Goal: Complete application form

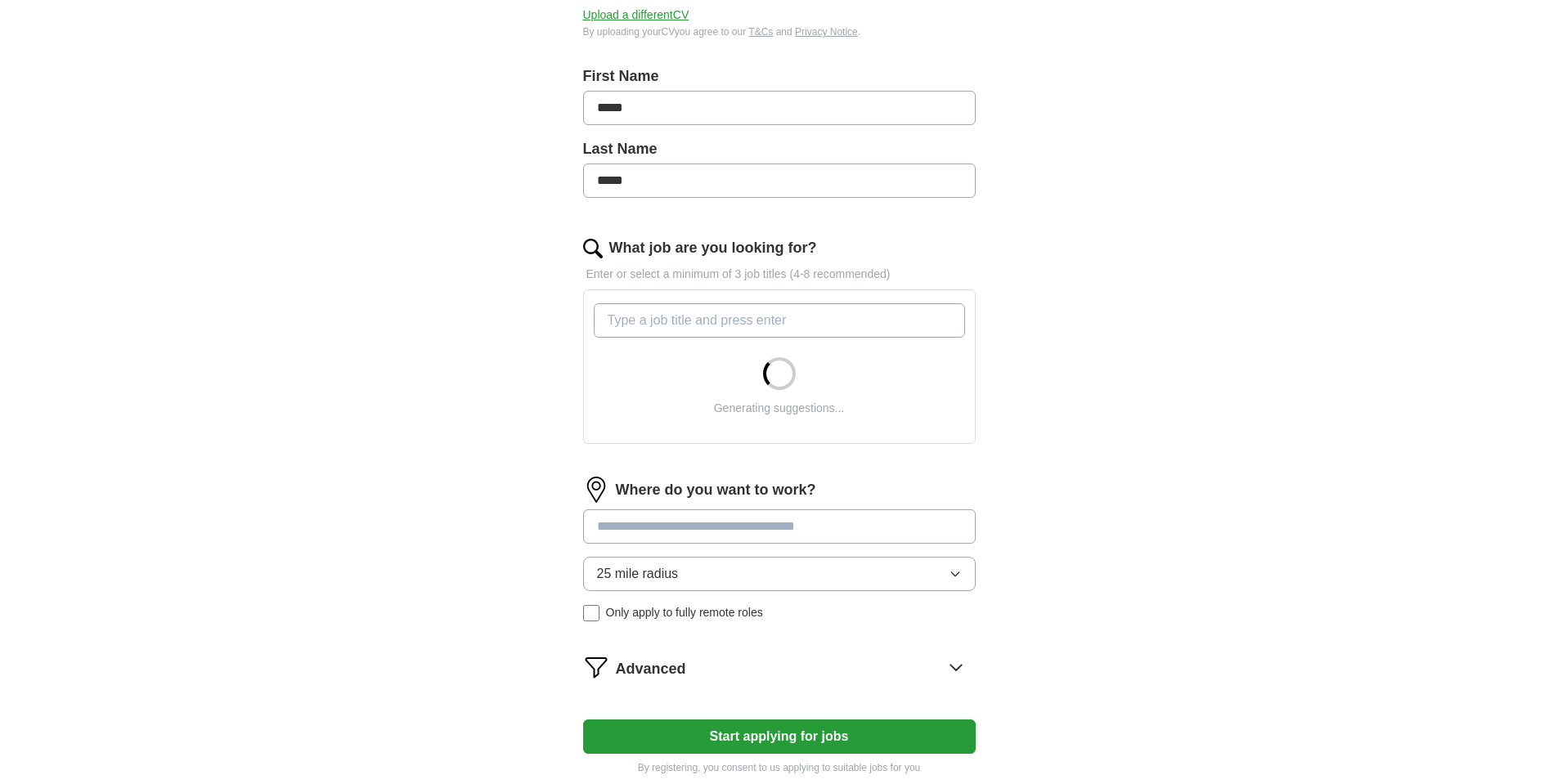
scroll to position [393, 0]
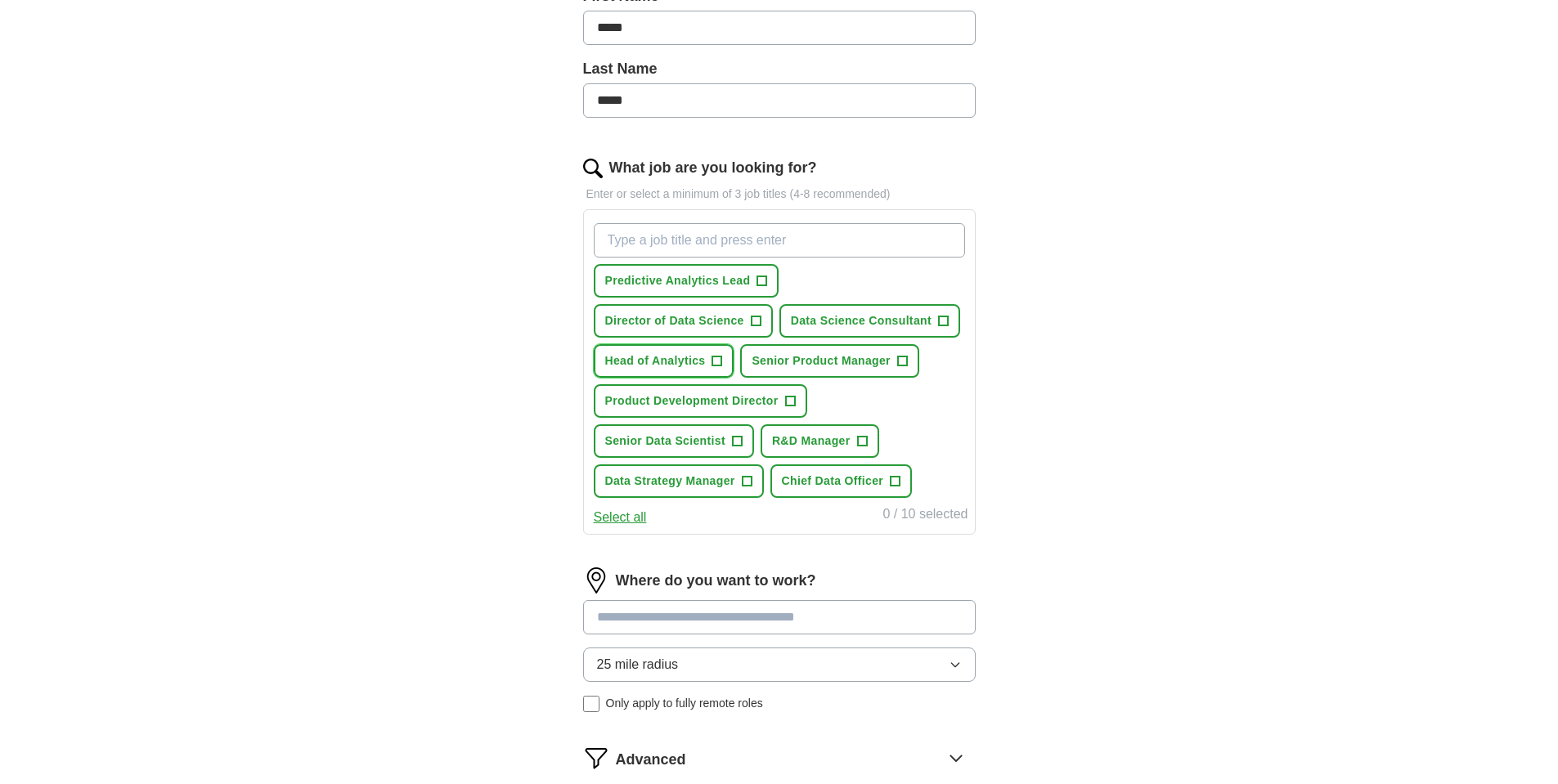
click at [723, 366] on button "Head of Analytics +" at bounding box center [664, 361] width 140 height 33
click at [799, 405] on button "Product Development Director +" at bounding box center [700, 400] width 213 height 33
click at [741, 447] on span "+" at bounding box center [737, 441] width 10 height 13
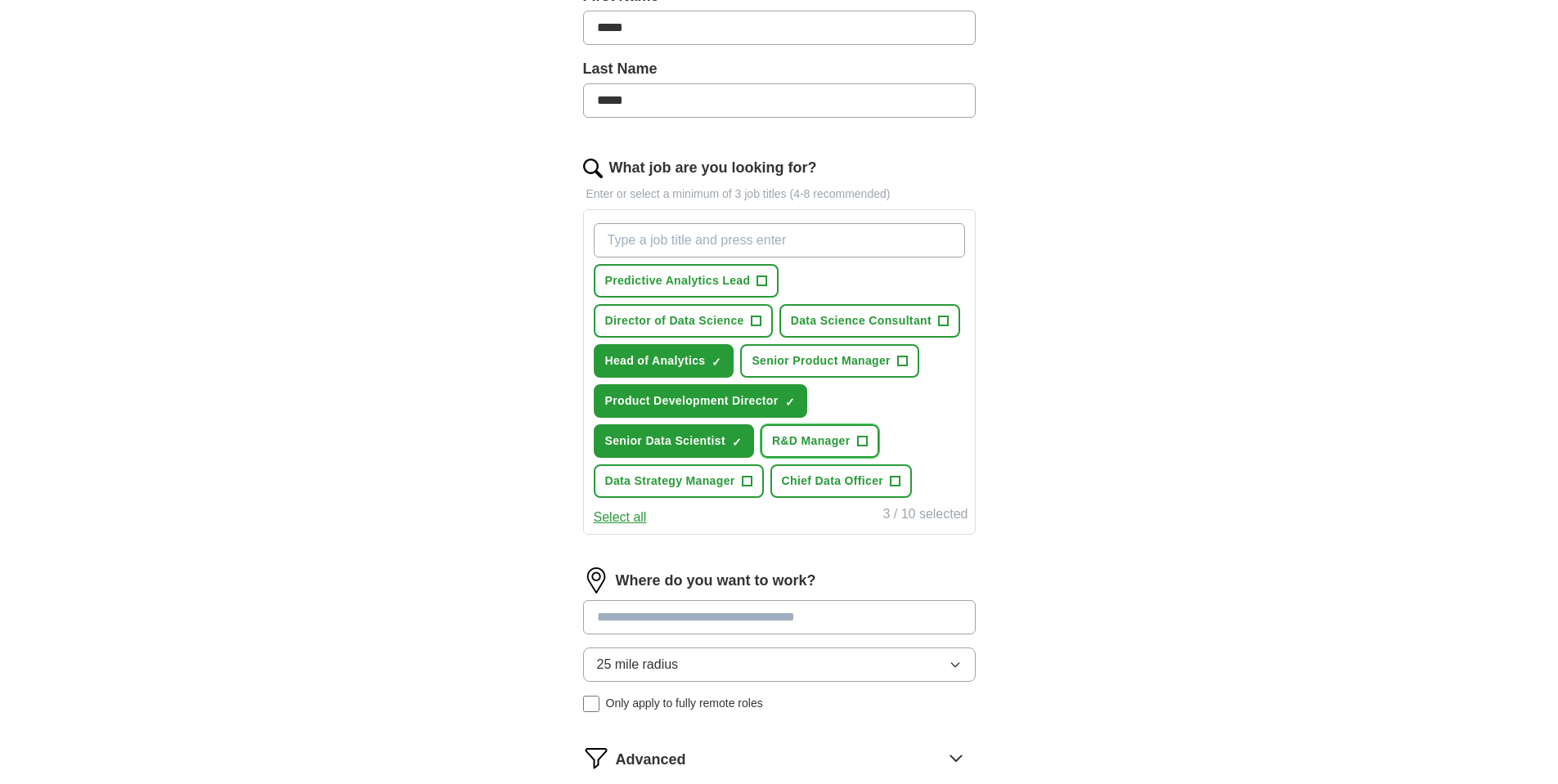
click at [856, 441] on button "R&D Manager +" at bounding box center [820, 441] width 119 height 33
drag, startPoint x: 704, startPoint y: 619, endPoint x: 702, endPoint y: 596, distance: 23.1
click at [703, 618] on input at bounding box center [779, 617] width 393 height 34
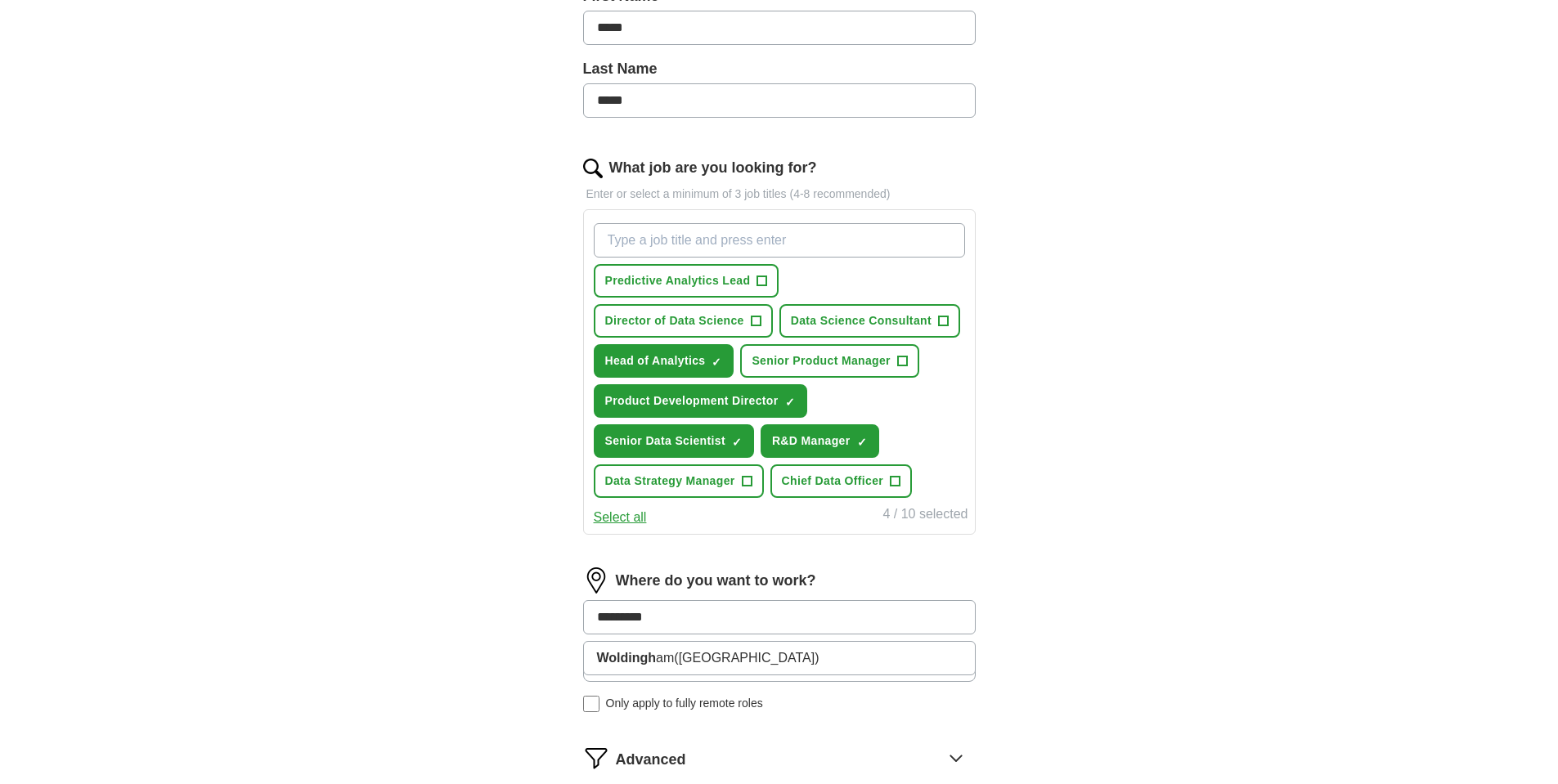
type input "**********"
click at [666, 664] on strong "Woldingham" at bounding box center [636, 657] width 78 height 13
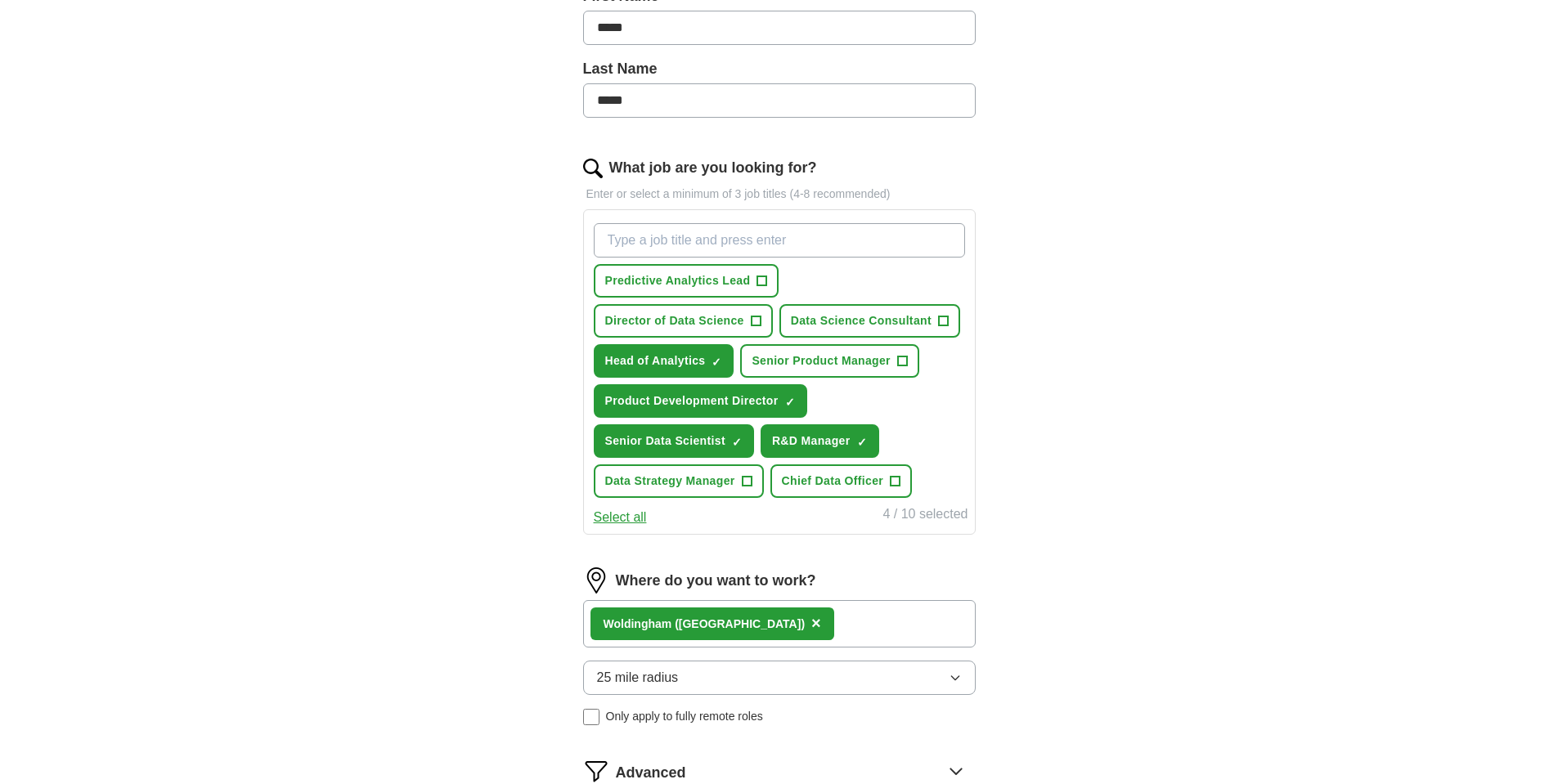
click at [710, 680] on button "25 mile radius" at bounding box center [779, 678] width 393 height 34
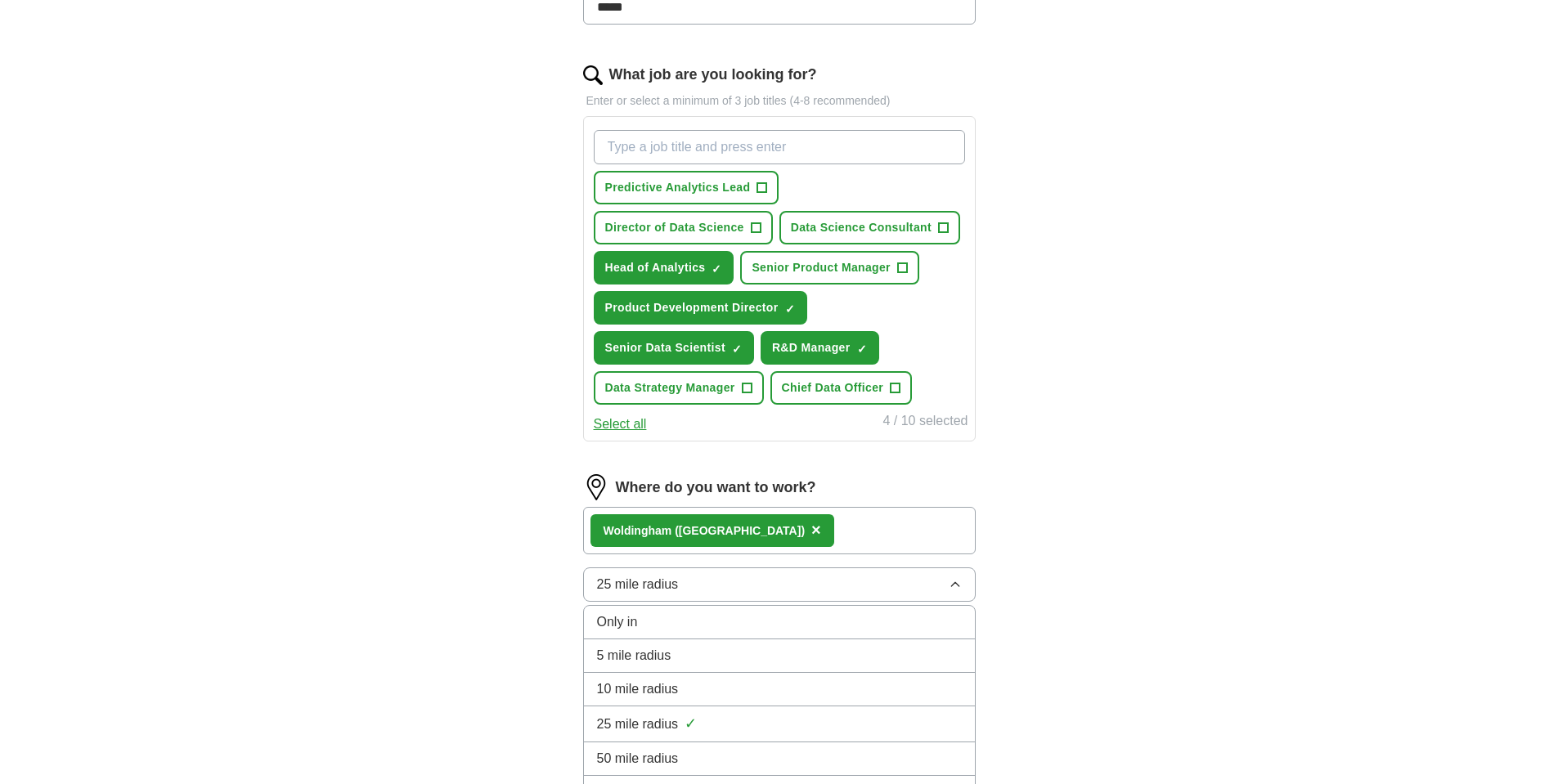
scroll to position [491, 0]
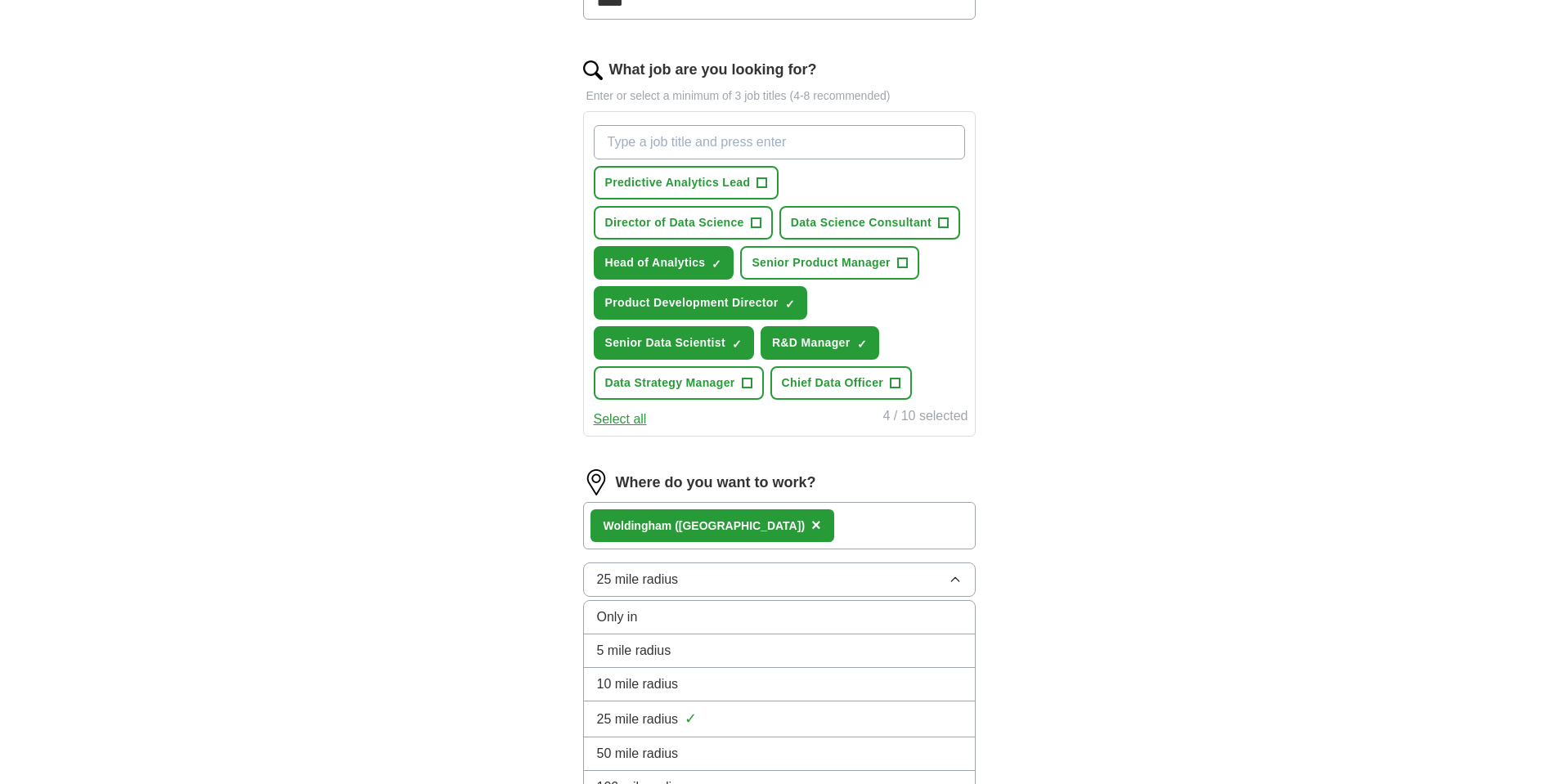
click at [660, 682] on span "10 mile radius" at bounding box center [638, 684] width 82 height 20
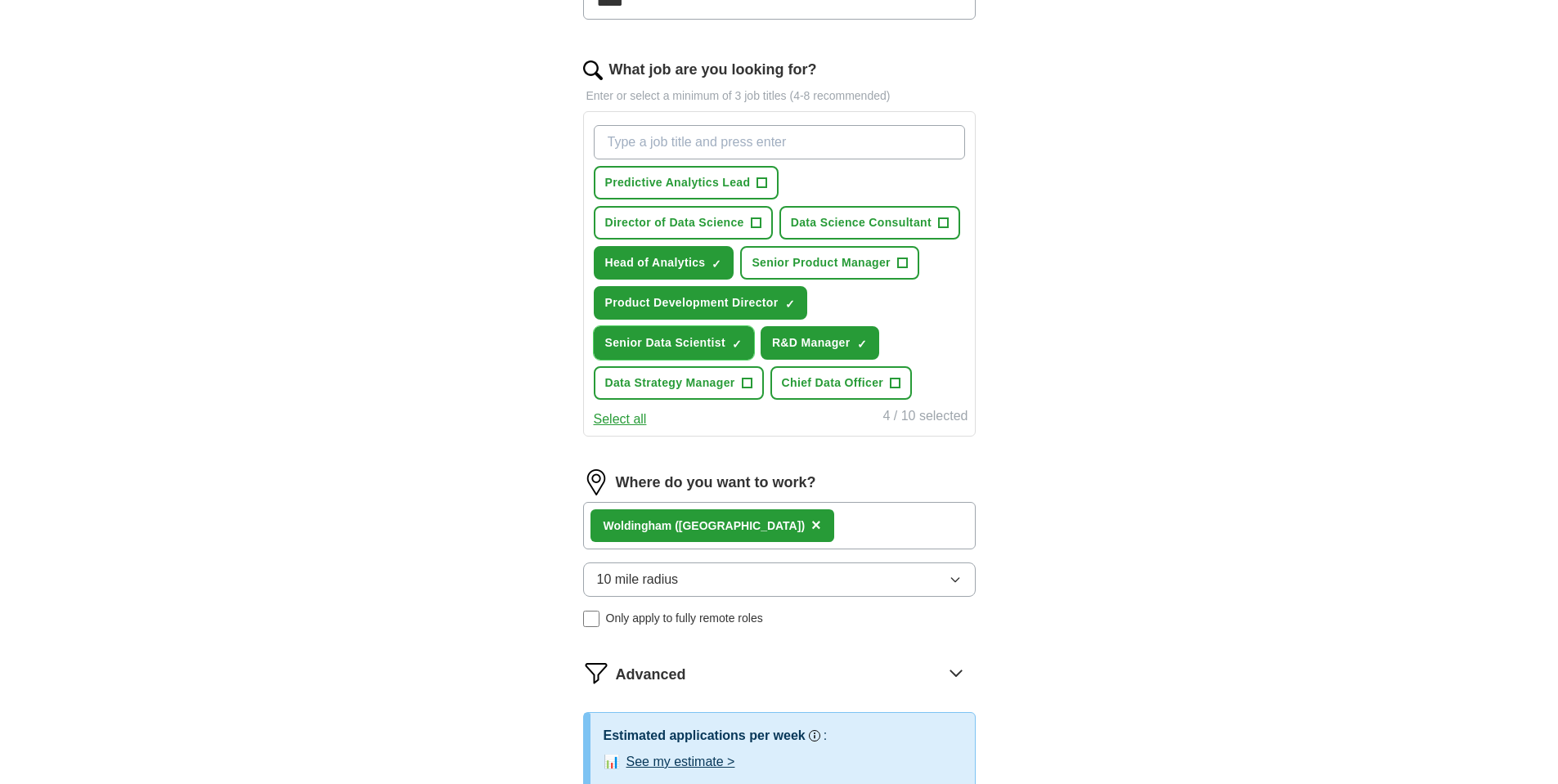
click at [0, 0] on span "×" at bounding box center [0, 0] width 0 height 0
click at [758, 218] on span "+" at bounding box center [756, 223] width 10 height 13
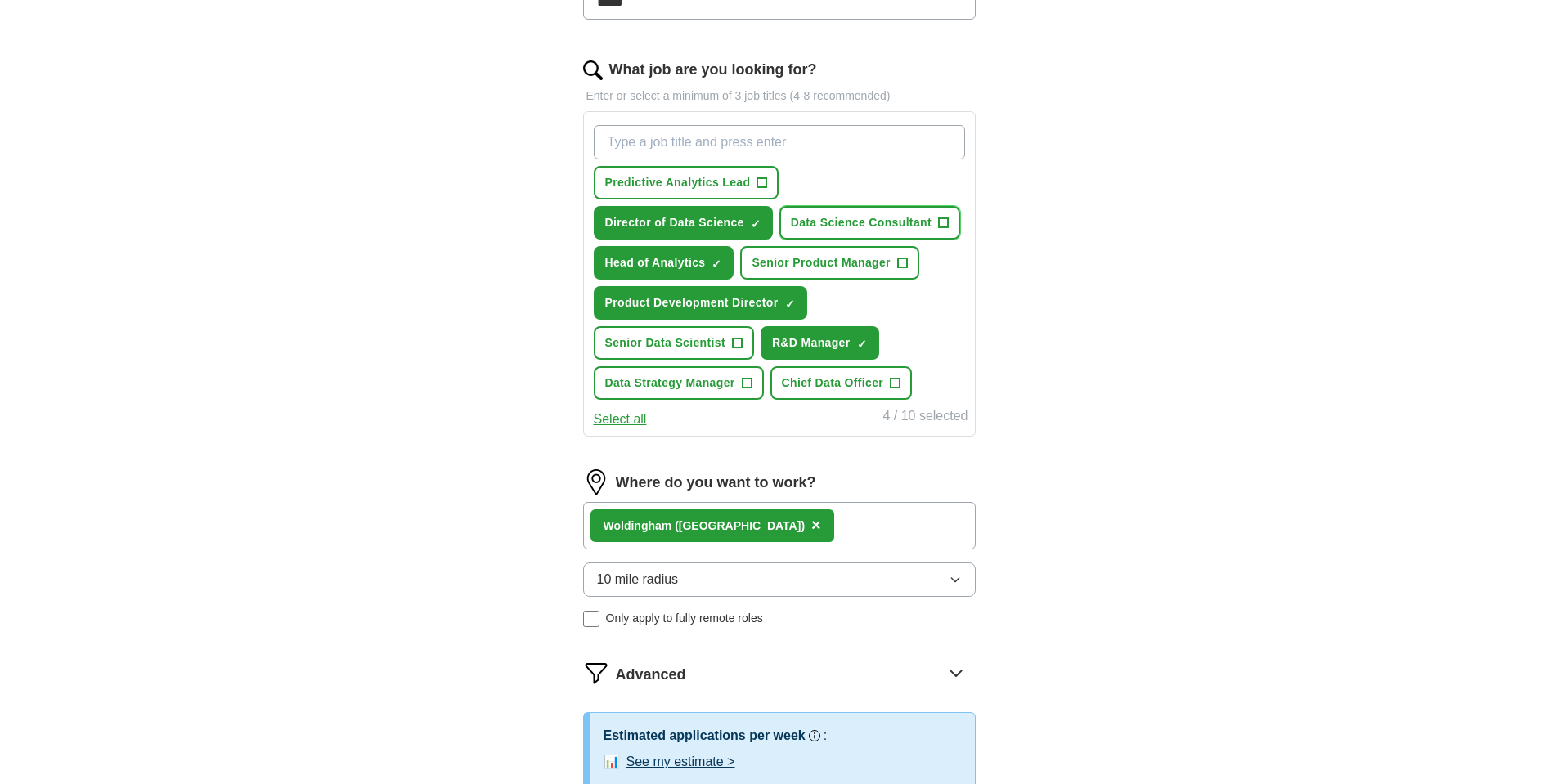
click at [945, 218] on span "+" at bounding box center [943, 223] width 10 height 13
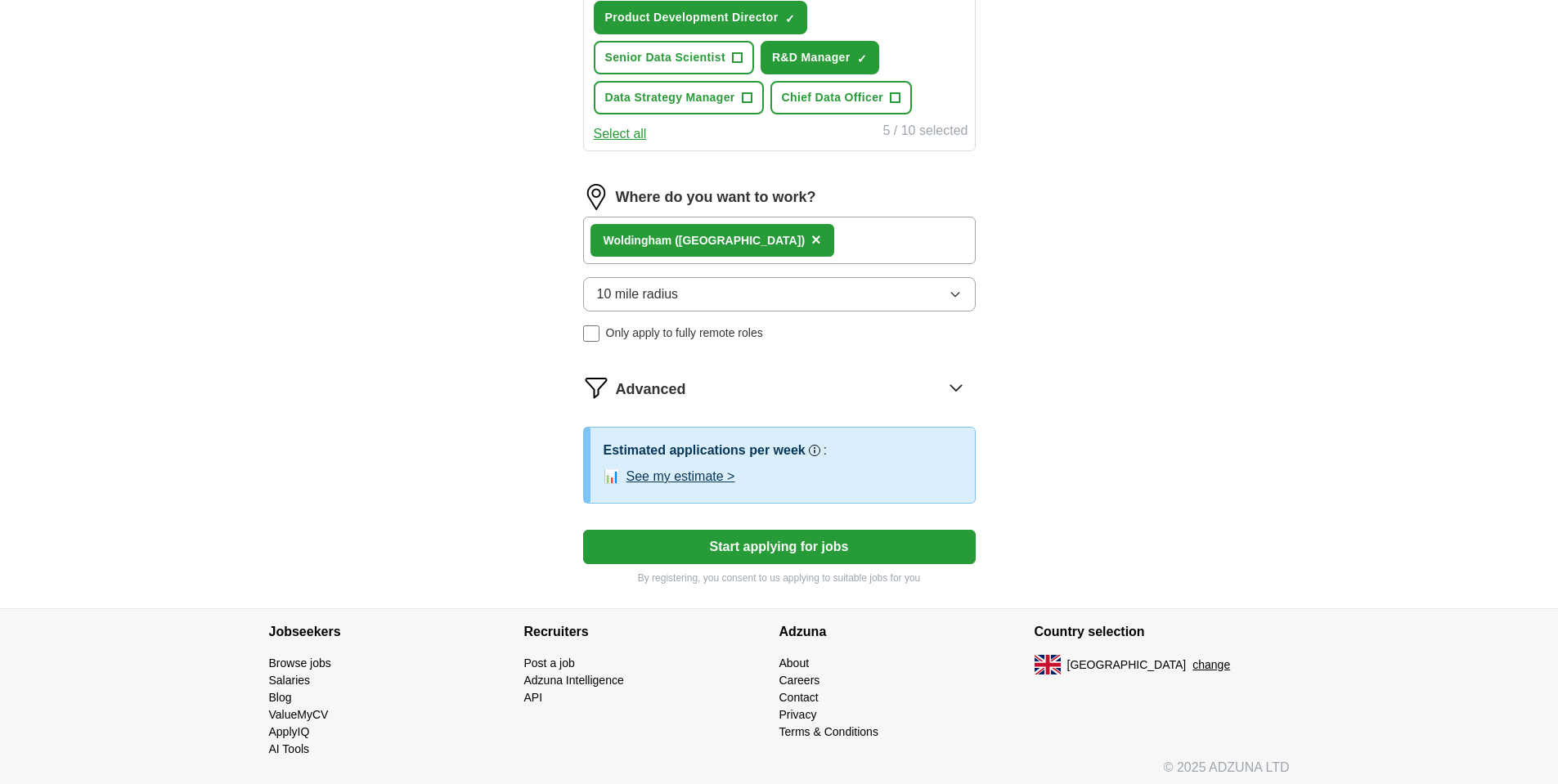
scroll to position [782, 0]
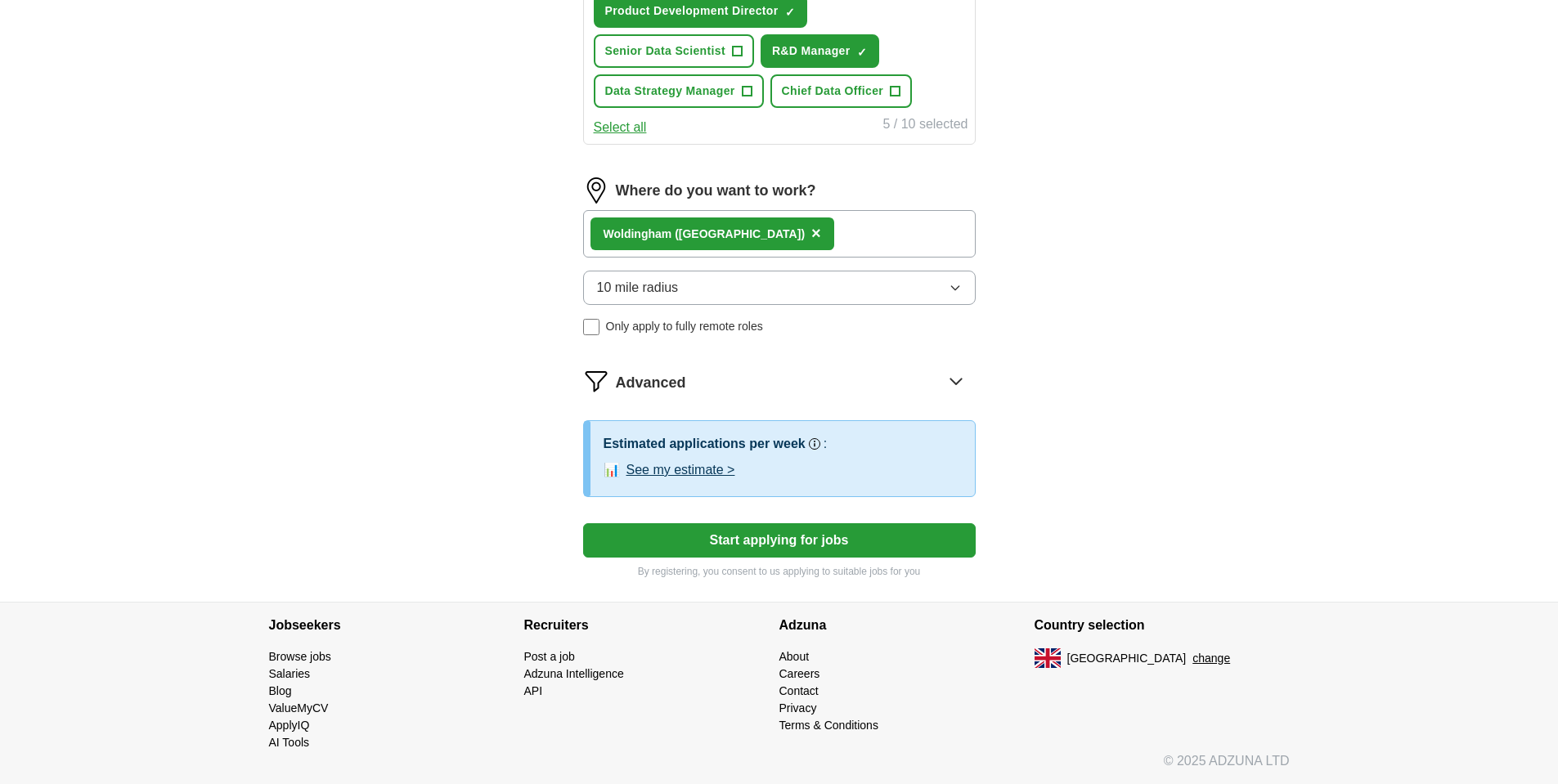
click at [661, 381] on span "Advanced" at bounding box center [651, 383] width 70 height 22
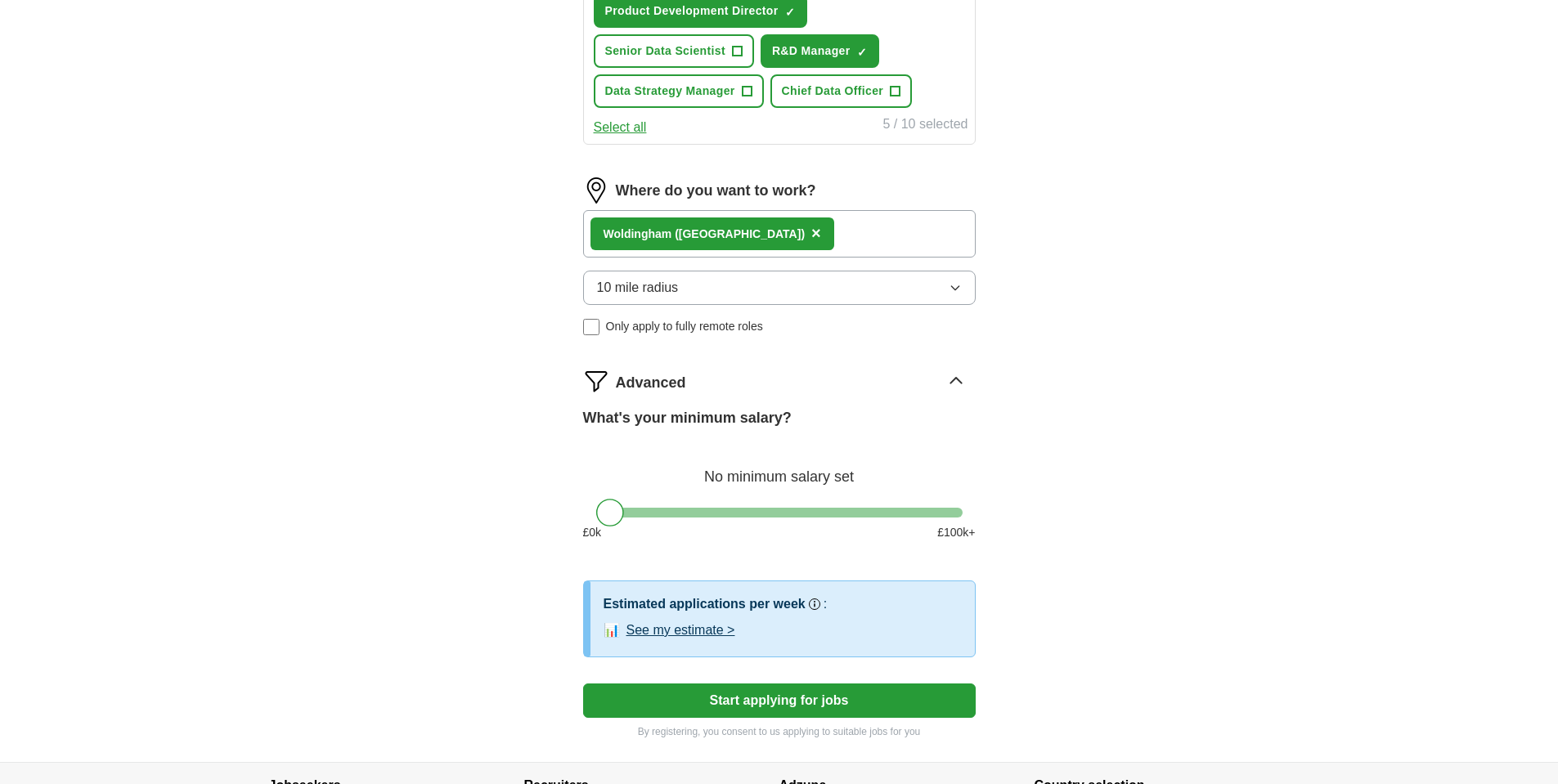
drag, startPoint x: 779, startPoint y: 508, endPoint x: 788, endPoint y: 508, distance: 9.0
click at [781, 508] on div at bounding box center [779, 512] width 366 height 10
drag, startPoint x: 851, startPoint y: 503, endPoint x: 884, endPoint y: 502, distance: 33.0
click at [854, 503] on div "What's your minimum salary? At least £ 59k per year £ 0 k £ 100 k+" at bounding box center [779, 481] width 393 height 147
drag, startPoint x: 906, startPoint y: 500, endPoint x: 926, endPoint y: 505, distance: 20.6
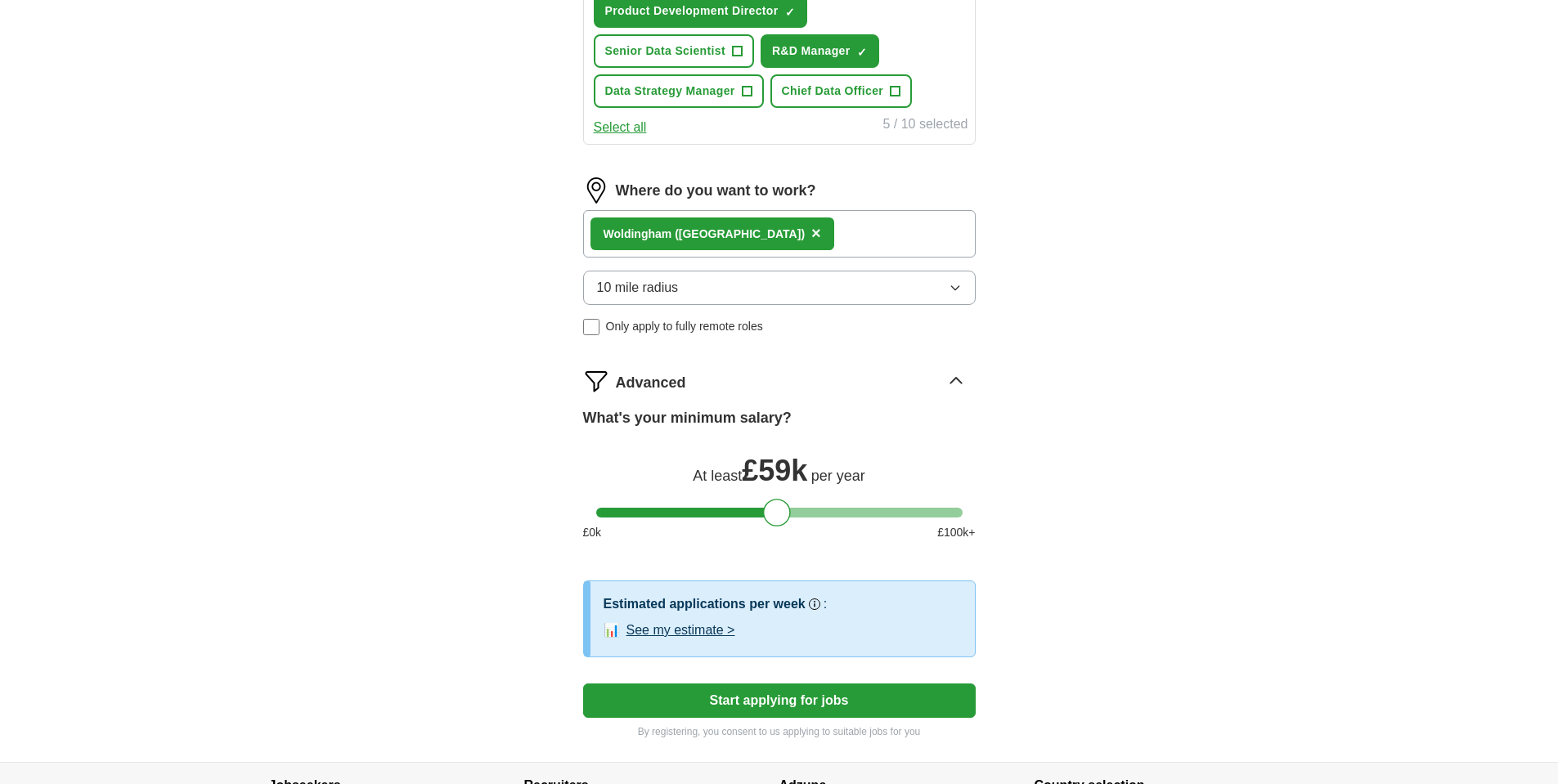
click at [911, 502] on div "What's your minimum salary? At least £ 59k per year £ 0 k £ 100 k+" at bounding box center [779, 481] width 393 height 147
drag, startPoint x: 926, startPoint y: 505, endPoint x: 936, endPoint y: 507, distance: 10.2
click at [927, 505] on div "What's your minimum salary? At least £ 59k per year £ 0 k £ 100 k+" at bounding box center [779, 481] width 393 height 147
click at [947, 511] on div at bounding box center [779, 512] width 366 height 10
drag, startPoint x: 956, startPoint y: 512, endPoint x: 983, endPoint y: 510, distance: 27.1
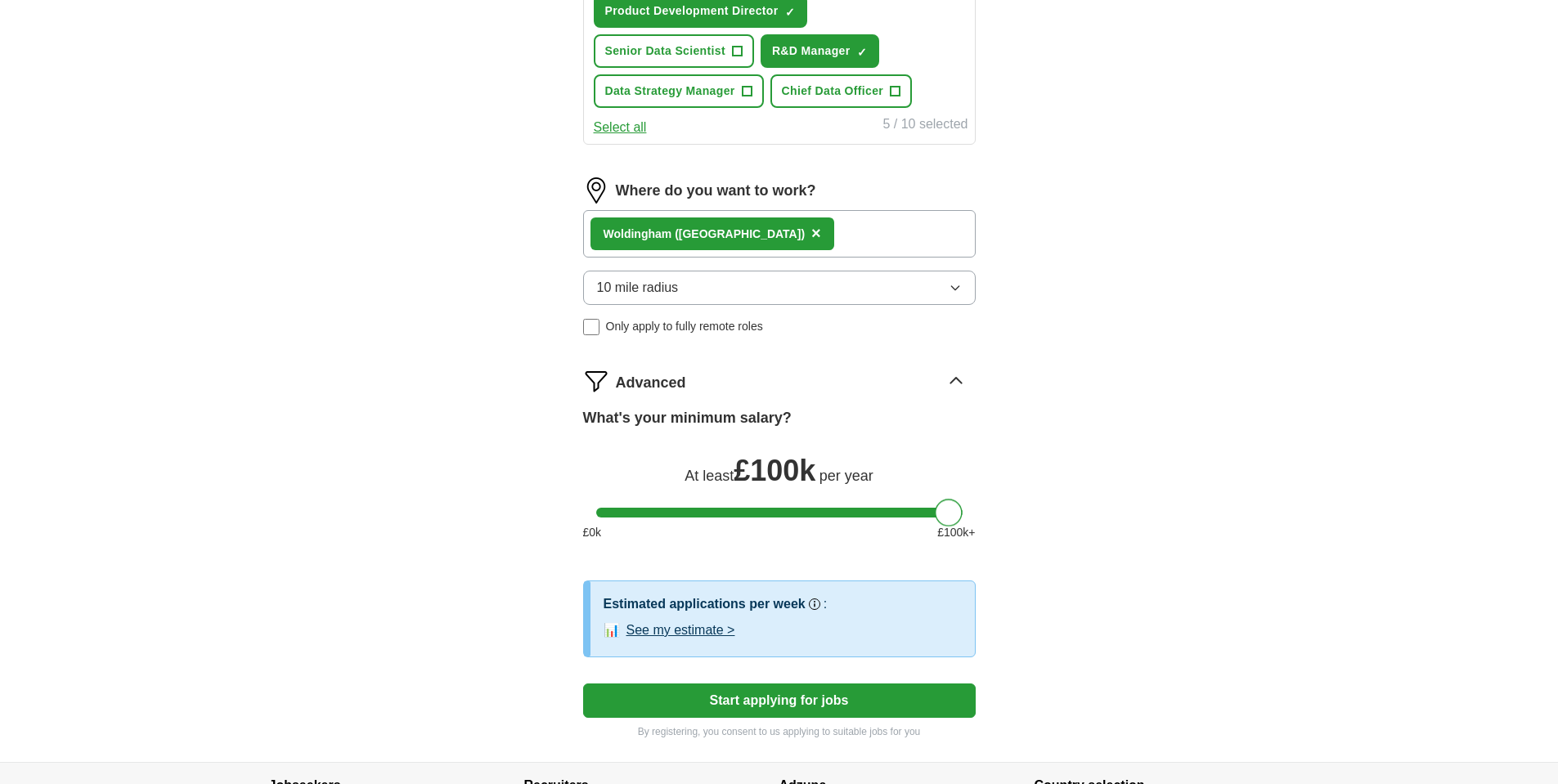
click at [980, 510] on div "Let ApplyIQ do the hard work of searching and applying for jobs. Just tell us w…" at bounding box center [780, 60] width 524 height 1403
click at [691, 629] on button "See my estimate >" at bounding box center [681, 630] width 109 height 20
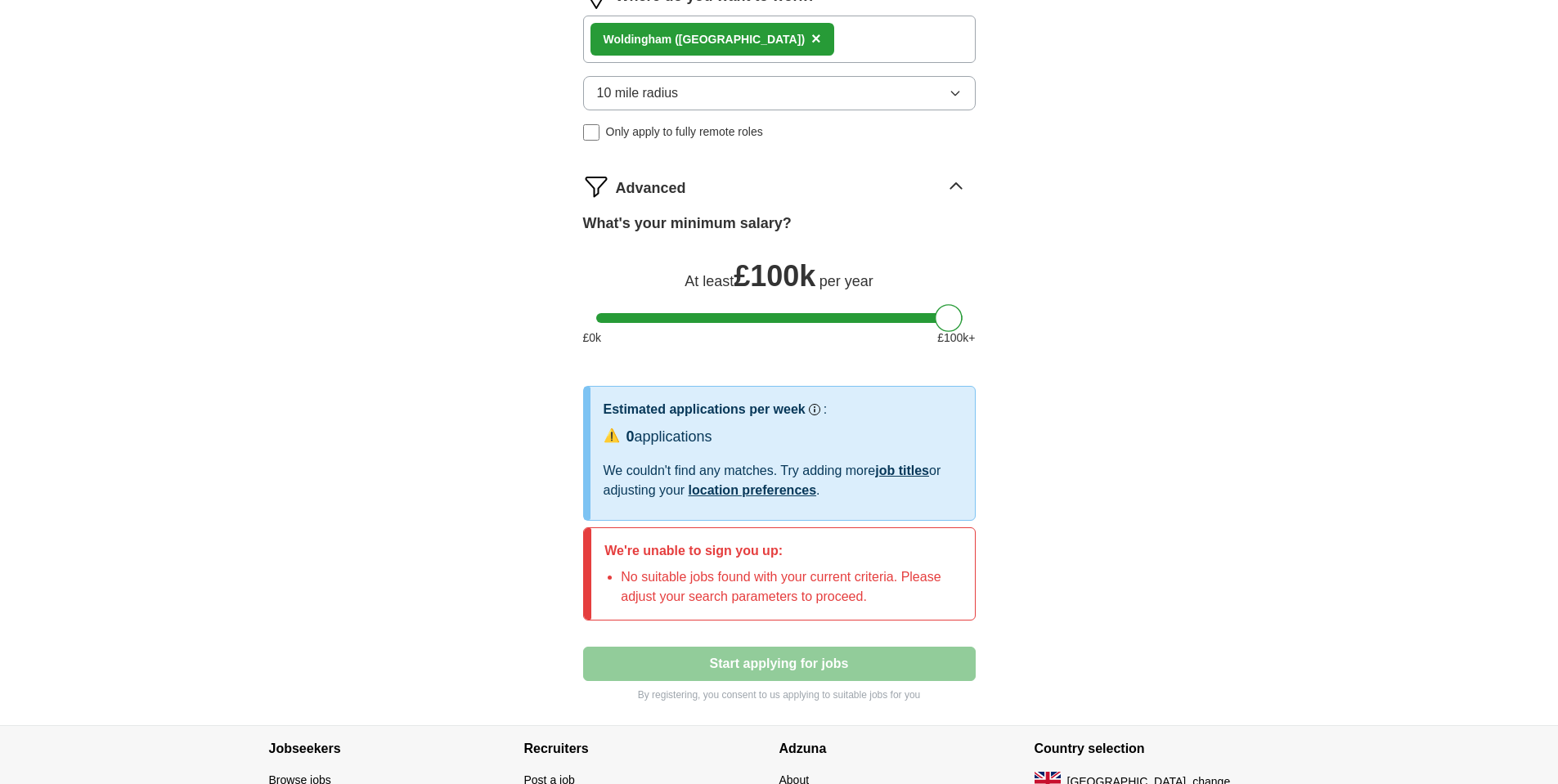
scroll to position [979, 0]
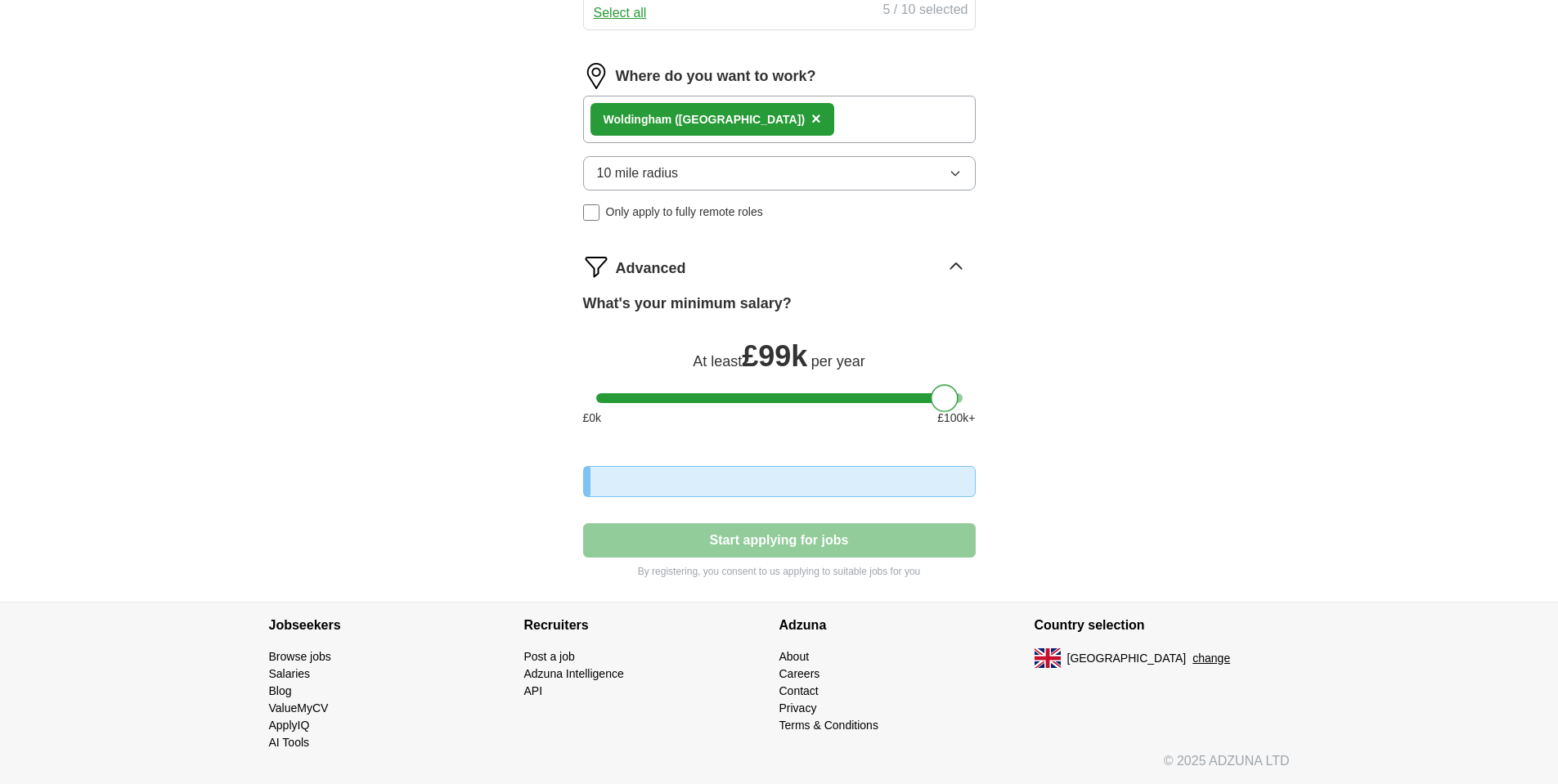
drag, startPoint x: 944, startPoint y: 318, endPoint x: 898, endPoint y: 317, distance: 46.0
click at [931, 384] on div at bounding box center [945, 397] width 28 height 28
drag, startPoint x: 898, startPoint y: 314, endPoint x: 764, endPoint y: 301, distance: 134.6
click at [763, 302] on div "What's your minimum salary? At least £ 81k per year £ 0 k £ 100 k+" at bounding box center [779, 367] width 393 height 147
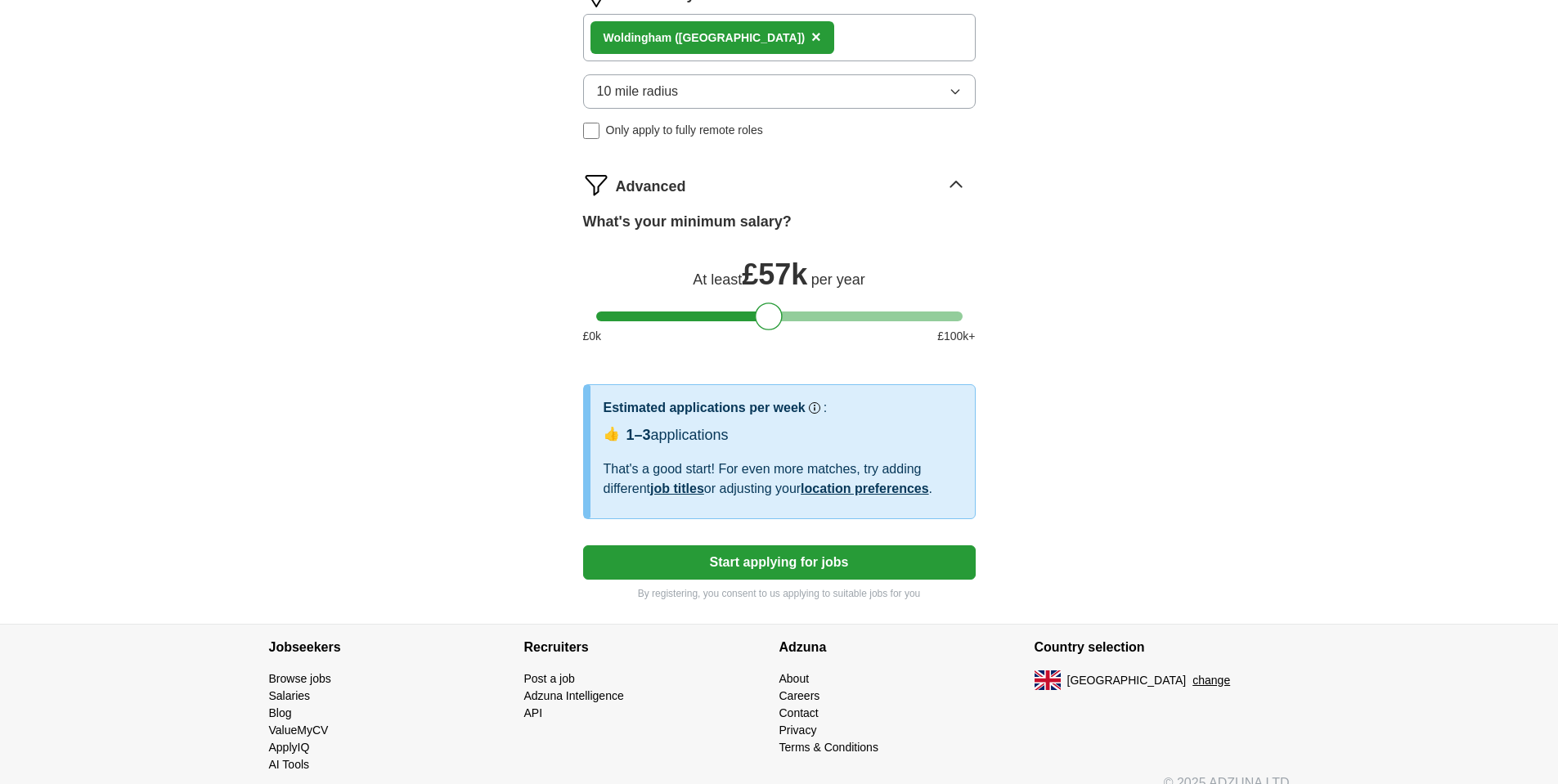
click at [789, 566] on button "Start applying for jobs" at bounding box center [779, 563] width 393 height 34
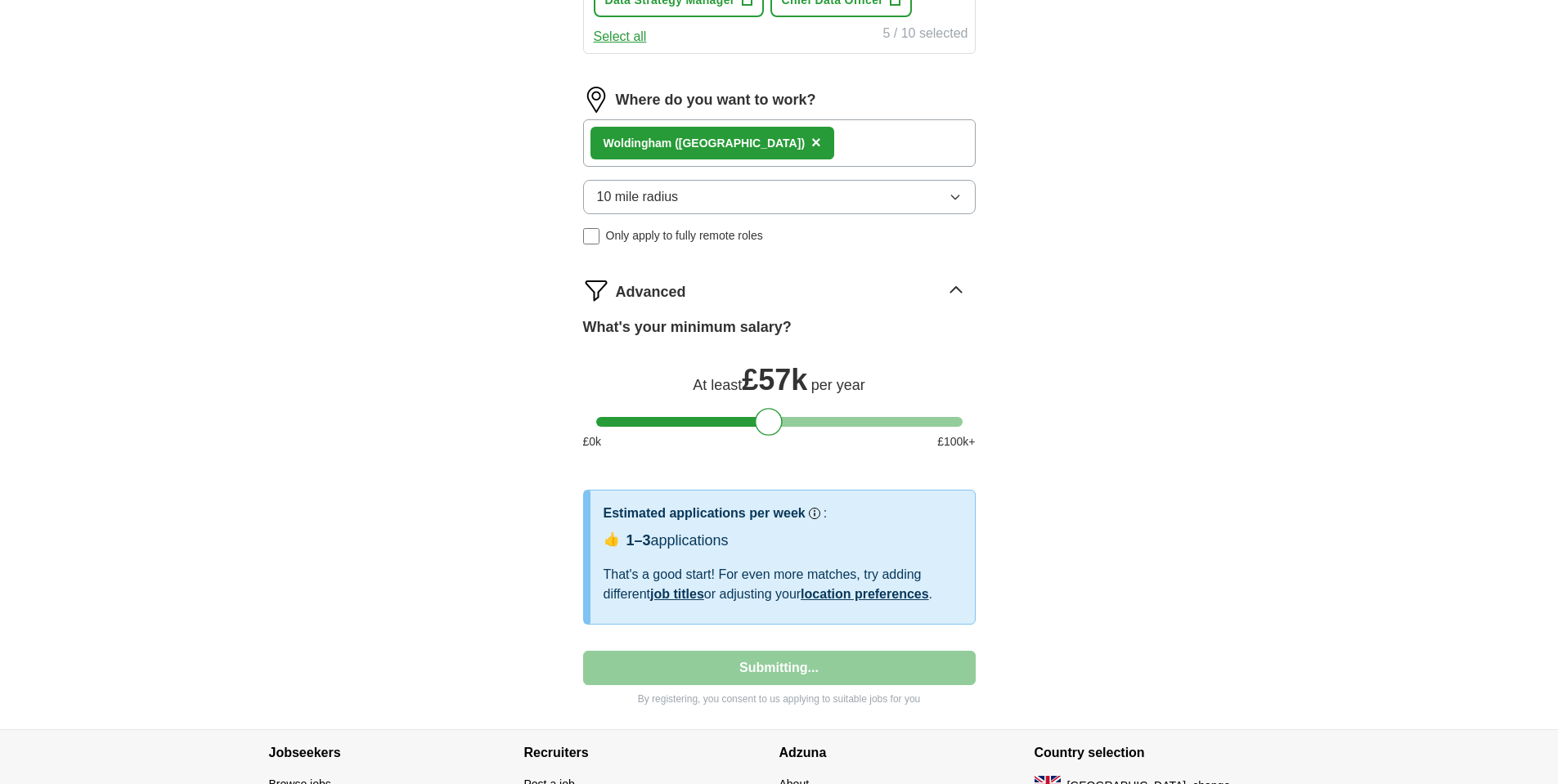
select select "**"
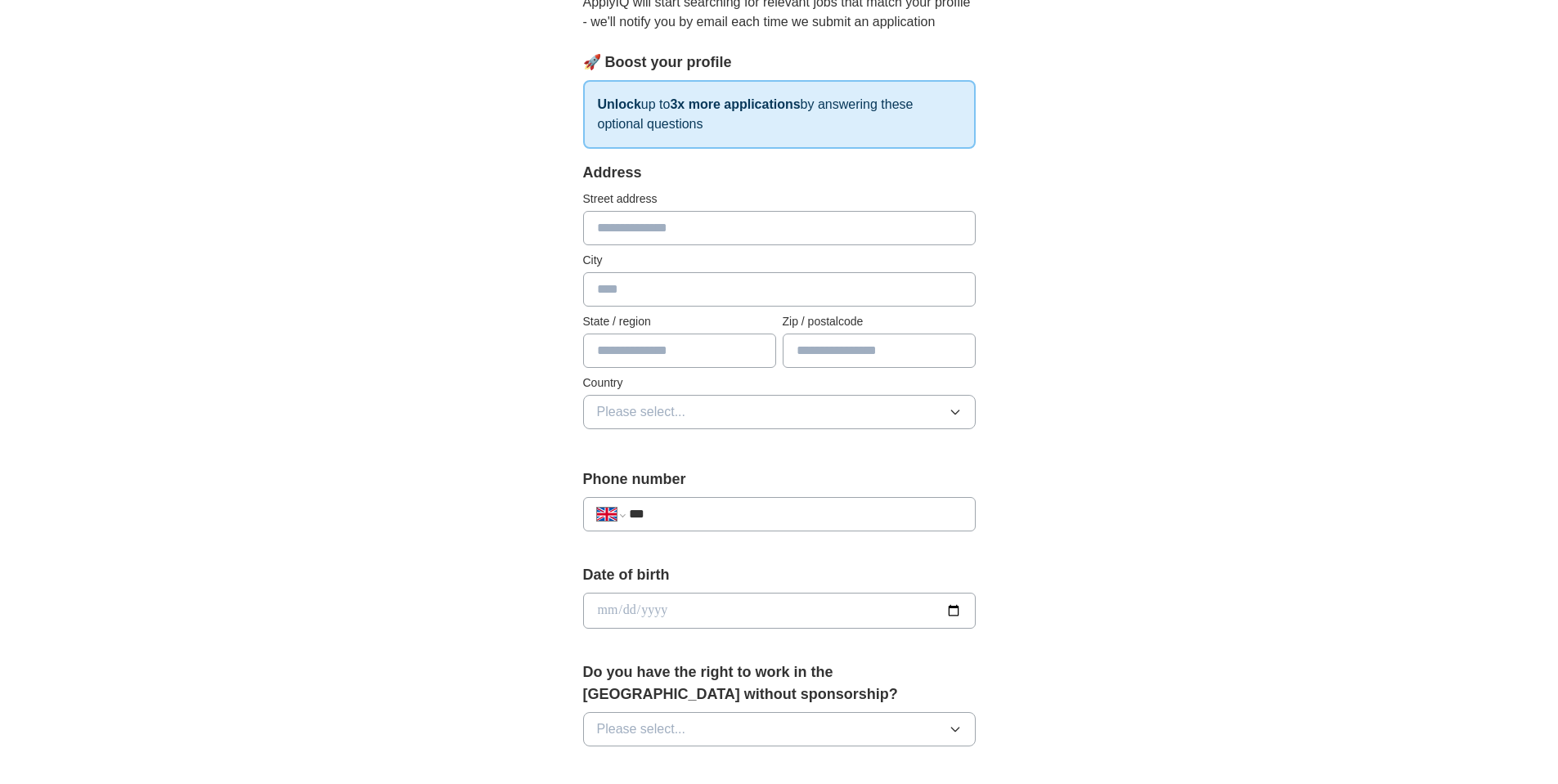
scroll to position [196, 0]
click at [747, 397] on button "Please select..." at bounding box center [779, 410] width 393 height 34
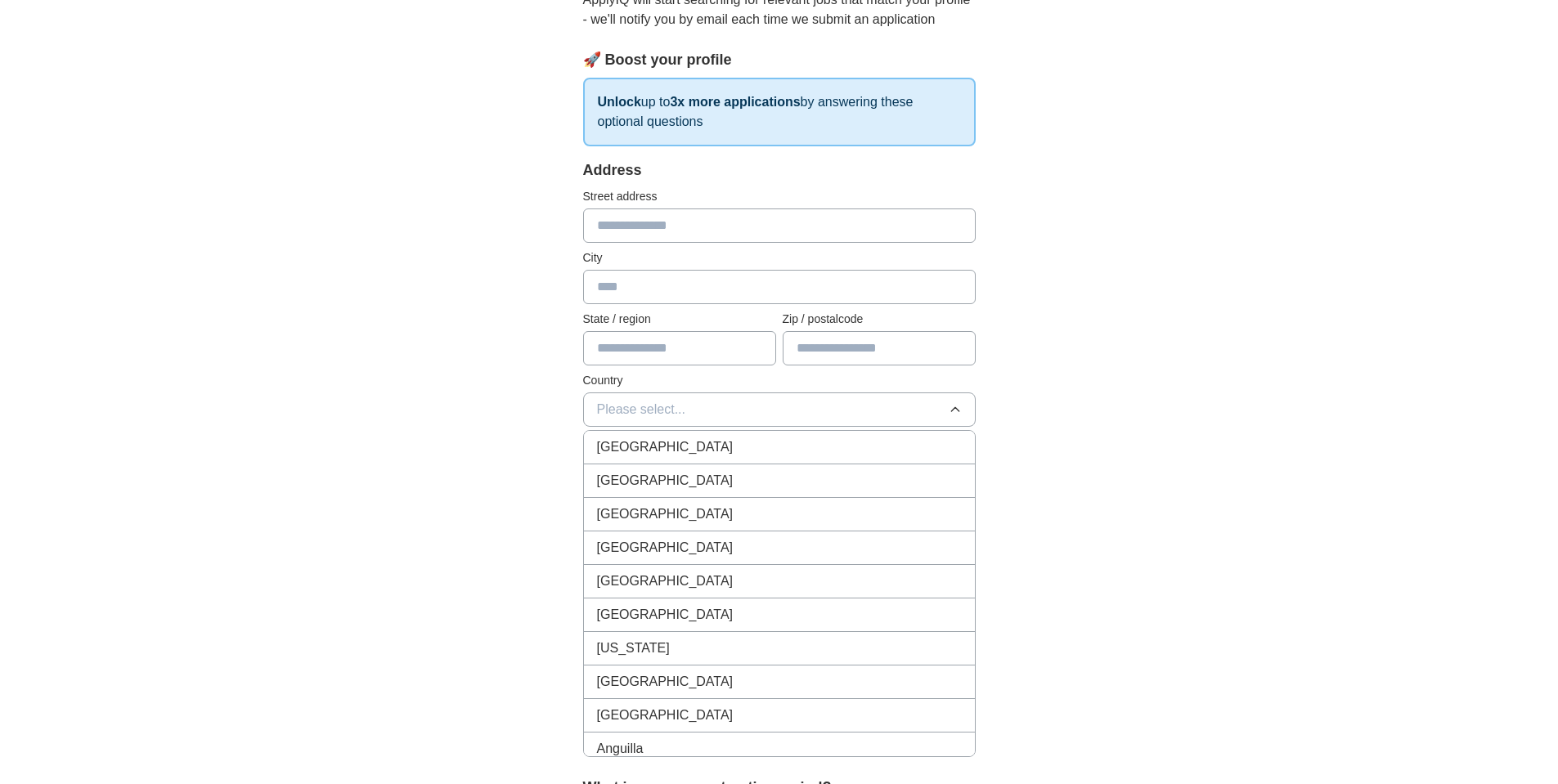
click at [748, 408] on button "Please select..." at bounding box center [779, 410] width 393 height 34
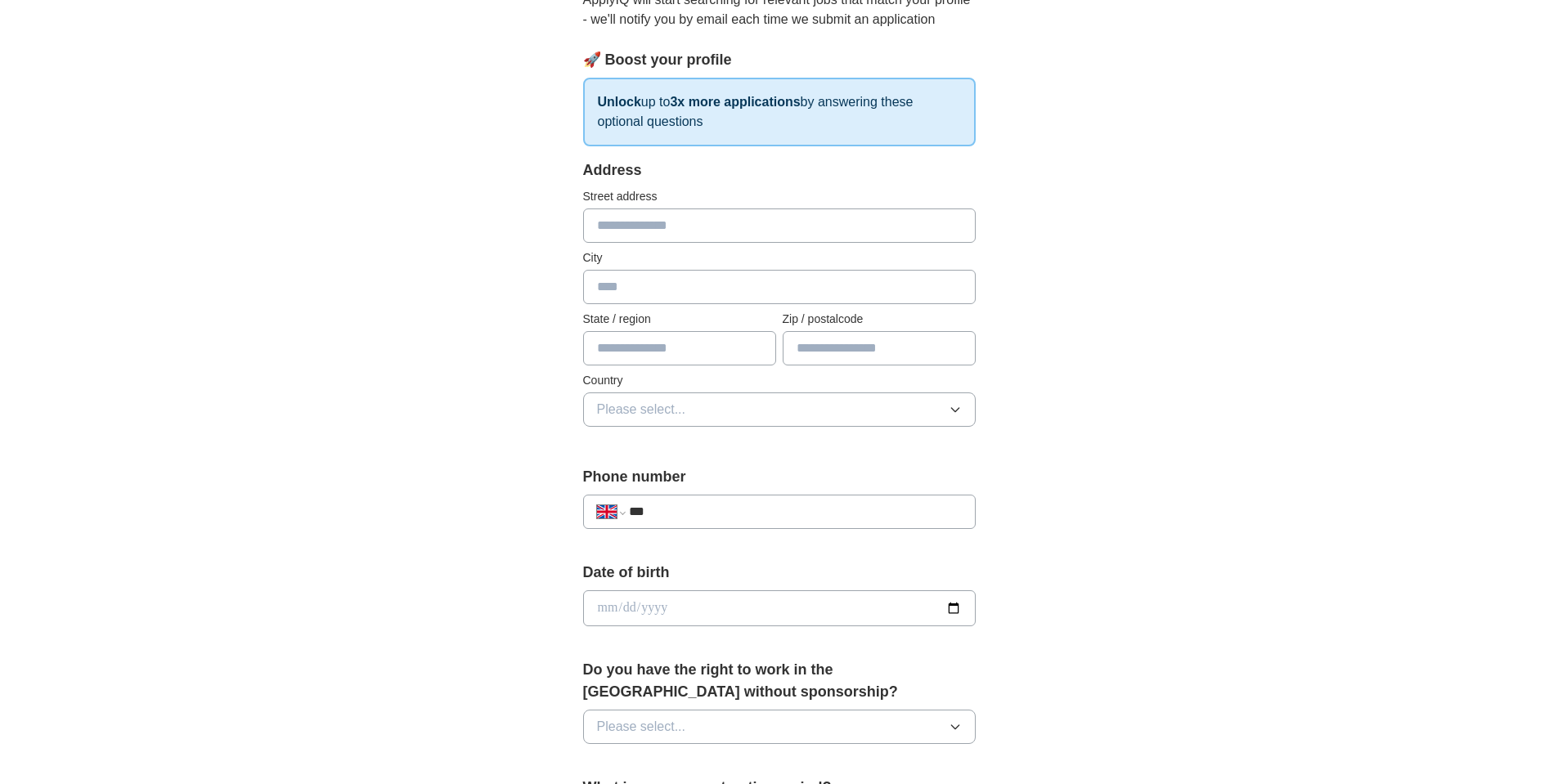
click at [748, 408] on button "Please select..." at bounding box center [779, 410] width 393 height 34
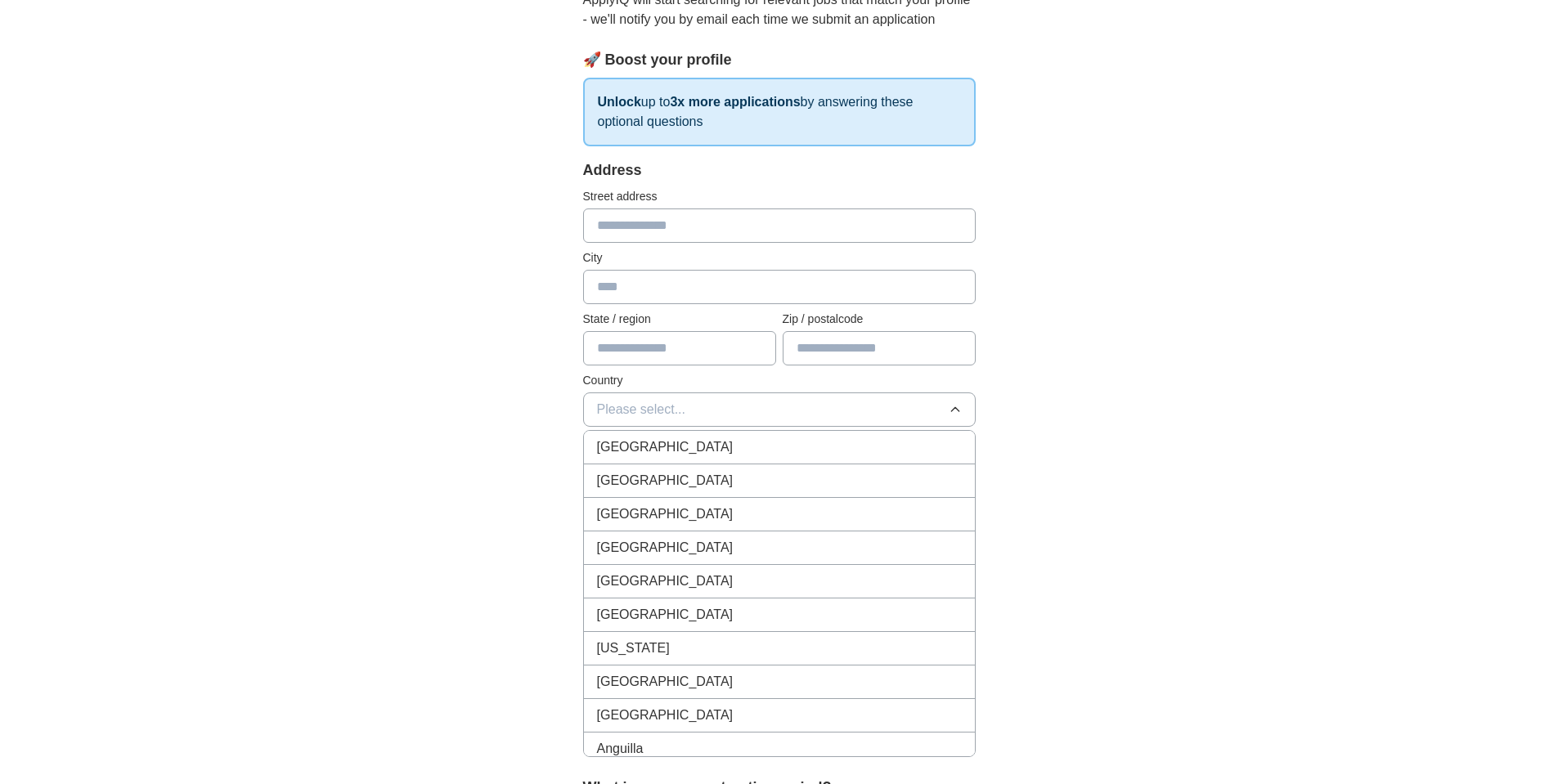
click at [749, 409] on button "Please select..." at bounding box center [779, 410] width 393 height 34
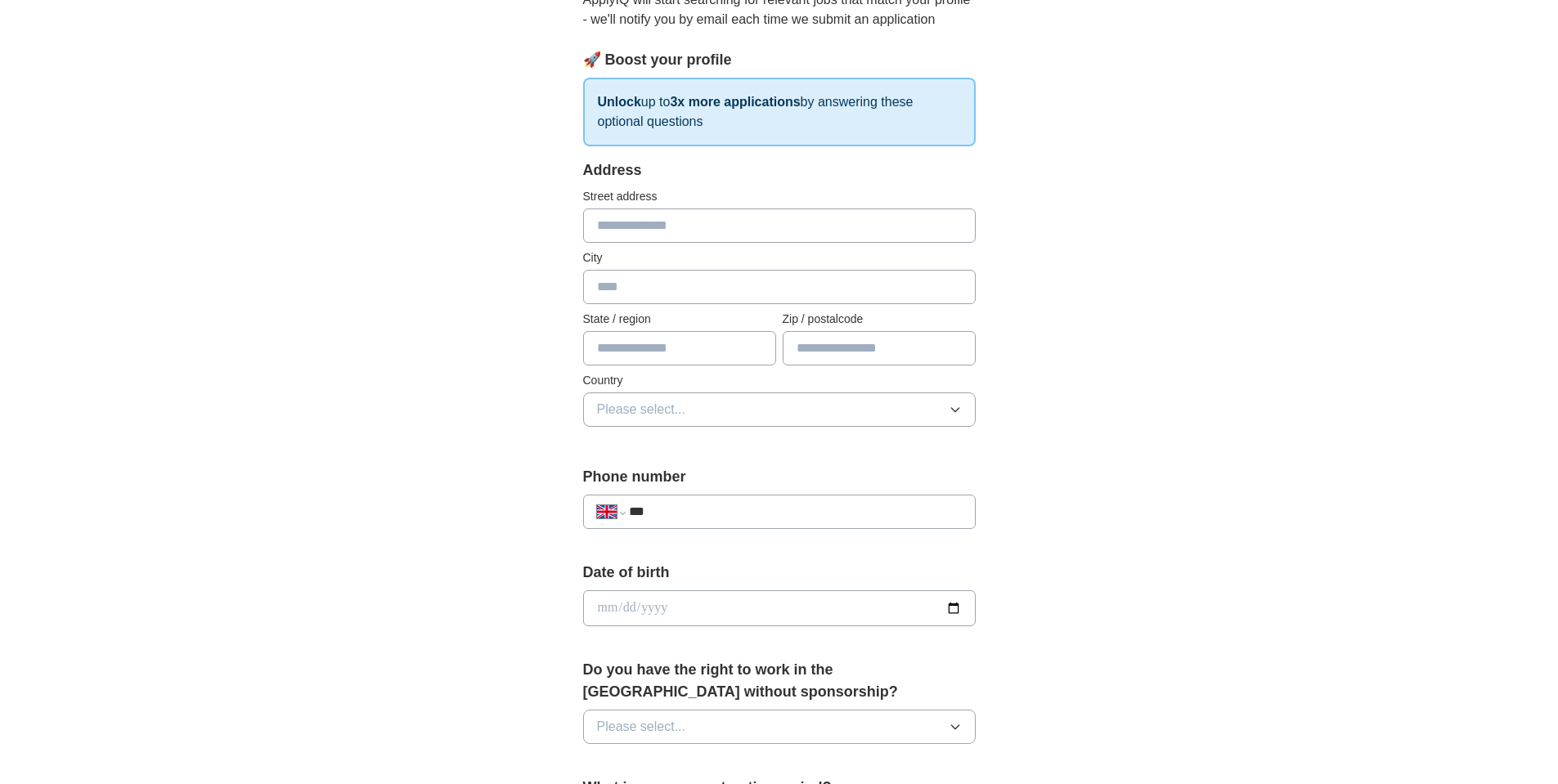
click at [952, 604] on input "date" at bounding box center [779, 609] width 393 height 36
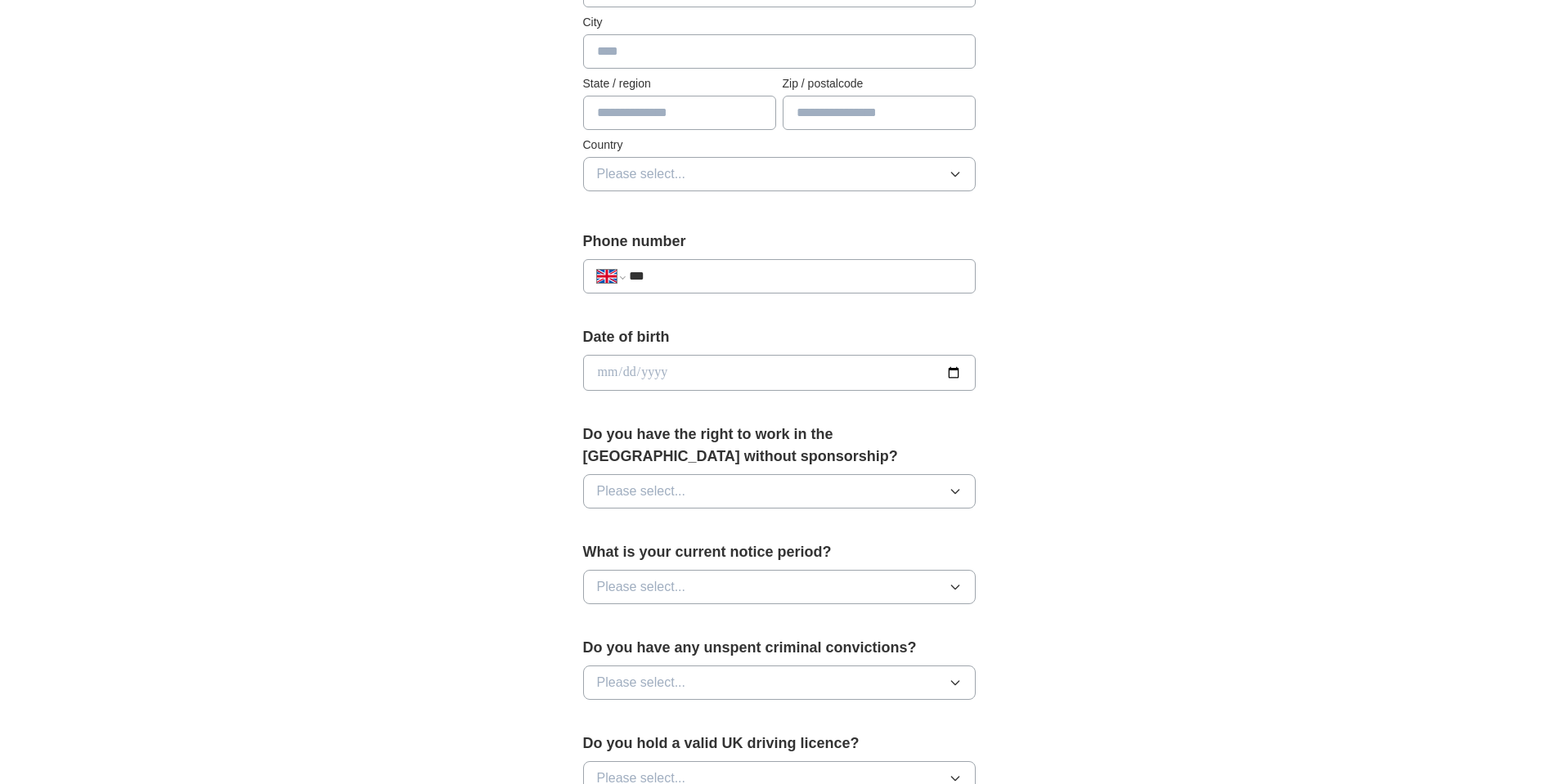
scroll to position [589, 0]
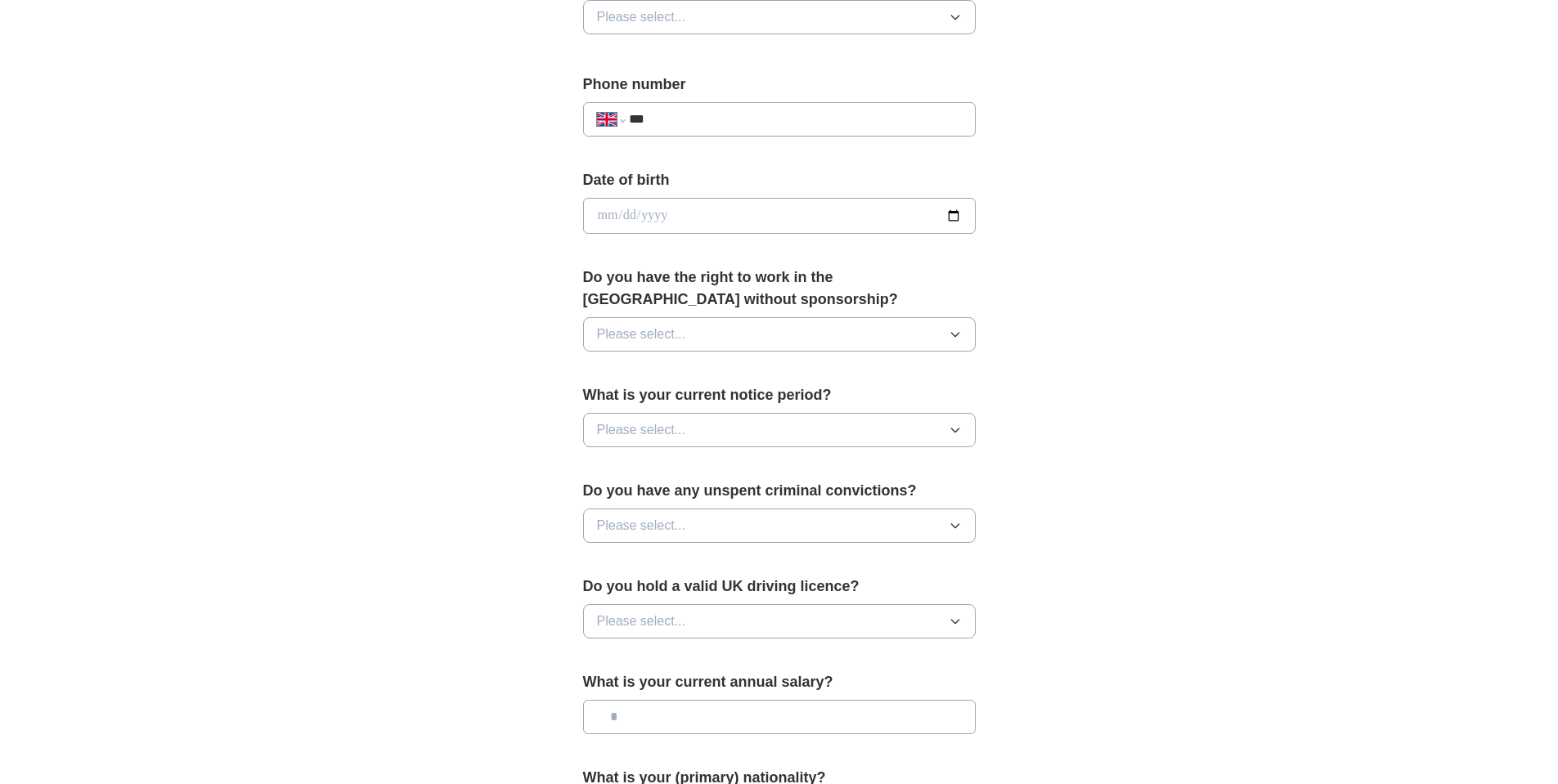
click at [955, 335] on icon "button" at bounding box center [955, 334] width 13 height 13
click at [955, 334] on icon "button" at bounding box center [955, 334] width 13 height 13
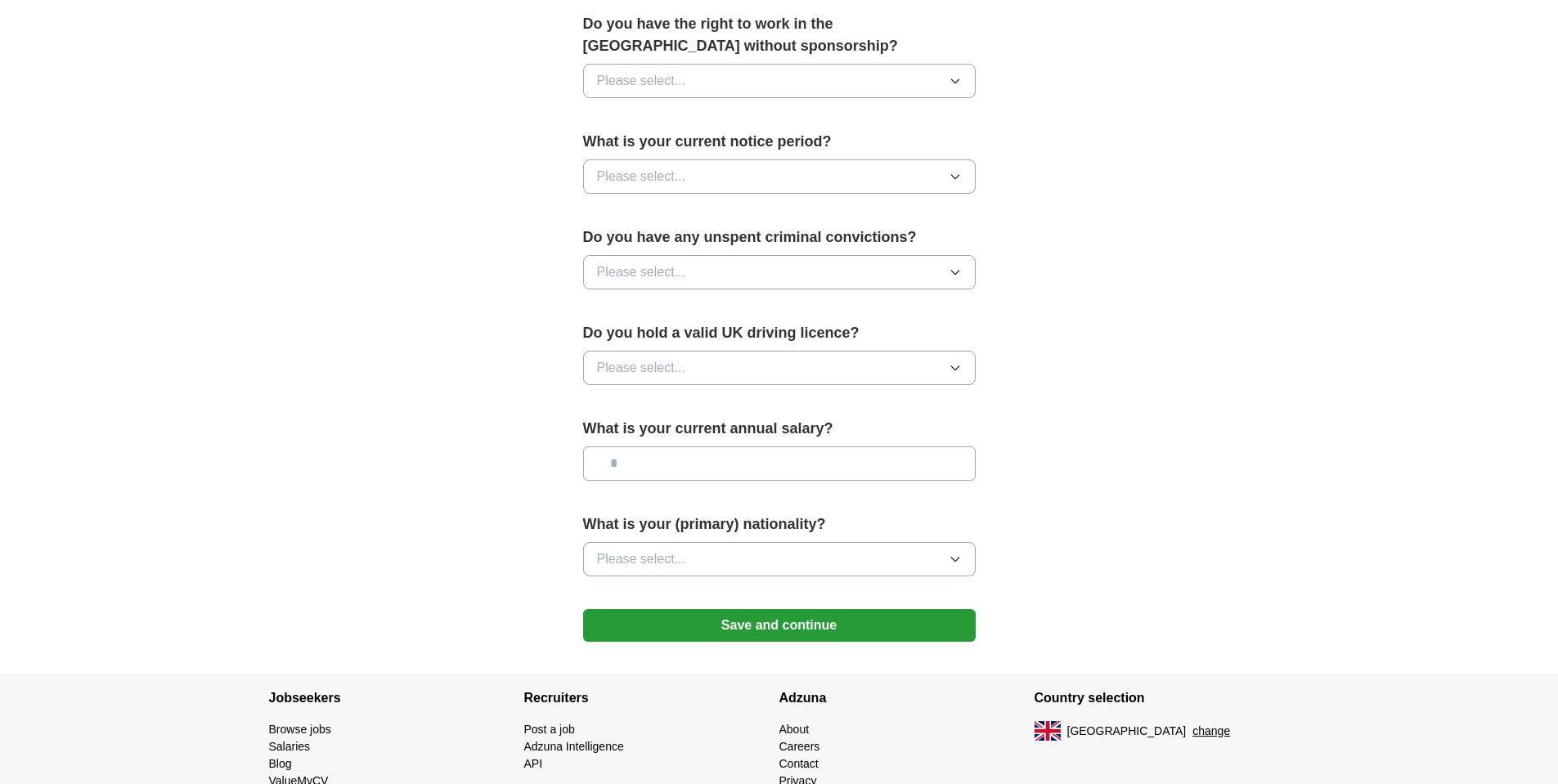
scroll to position [883, 0]
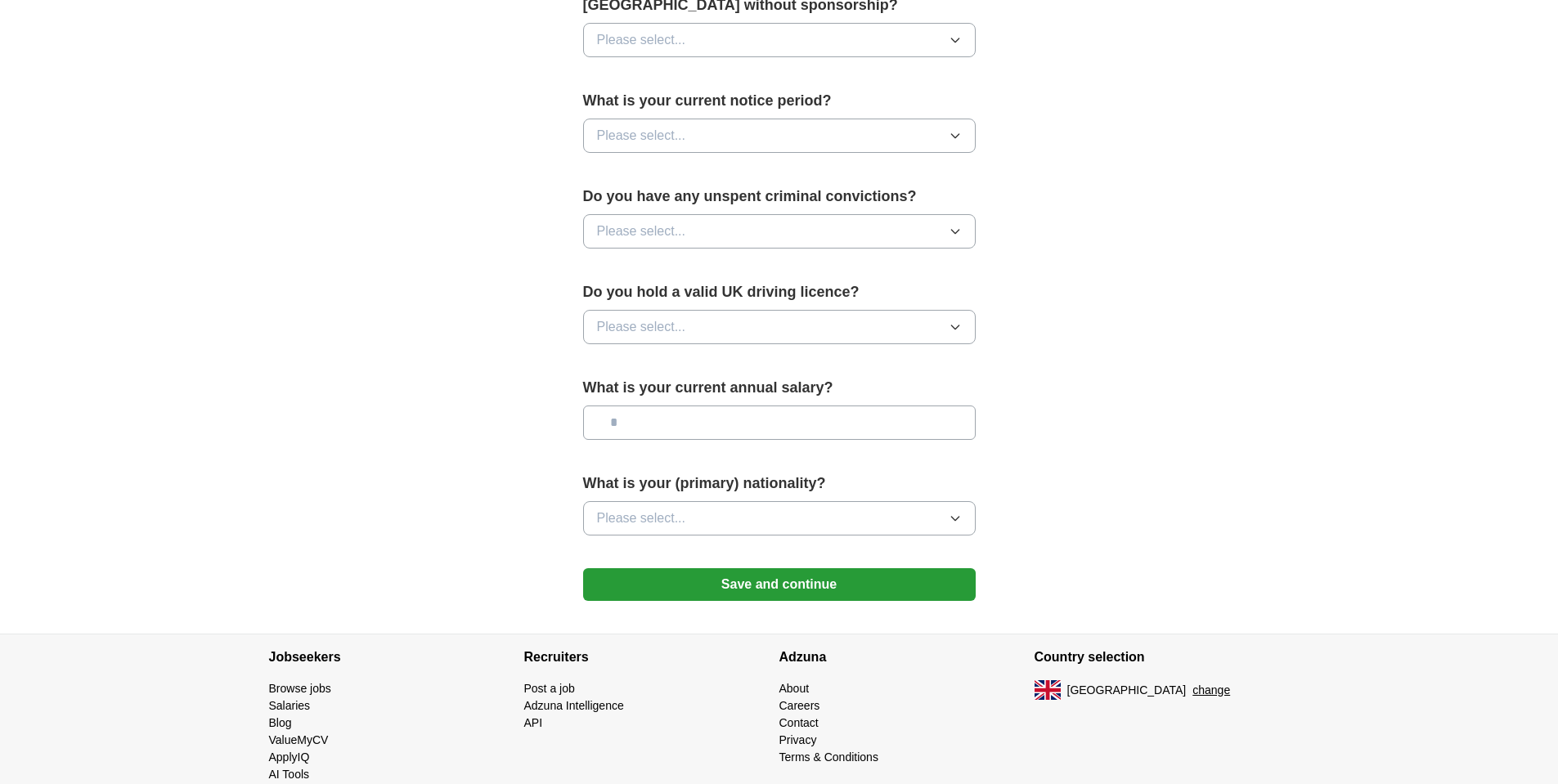
click at [781, 419] on input "text" at bounding box center [779, 423] width 393 height 34
type input "***"
click at [874, 510] on button "Please select..." at bounding box center [779, 518] width 393 height 34
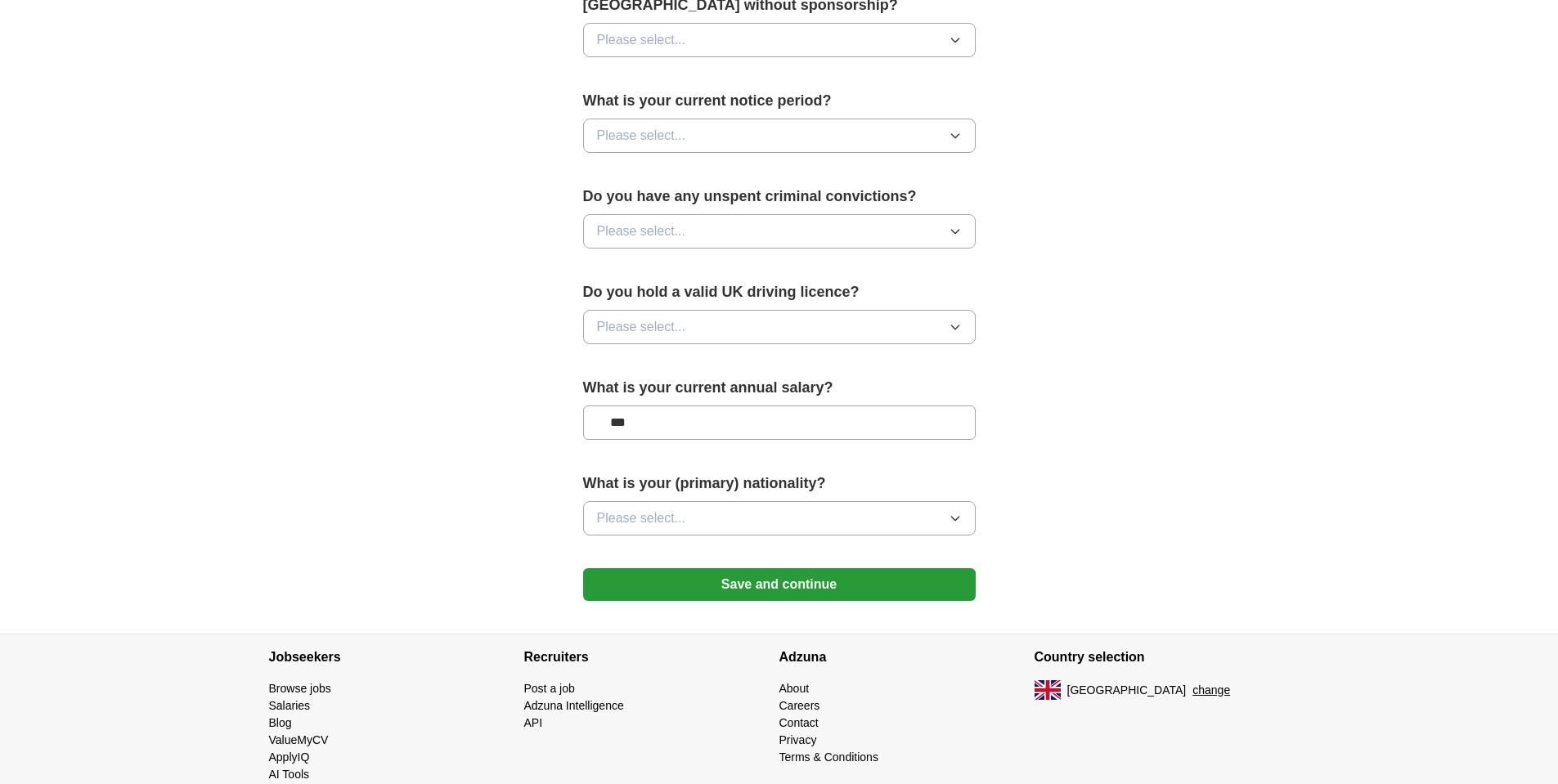
click at [887, 517] on button "Please select..." at bounding box center [779, 518] width 393 height 34
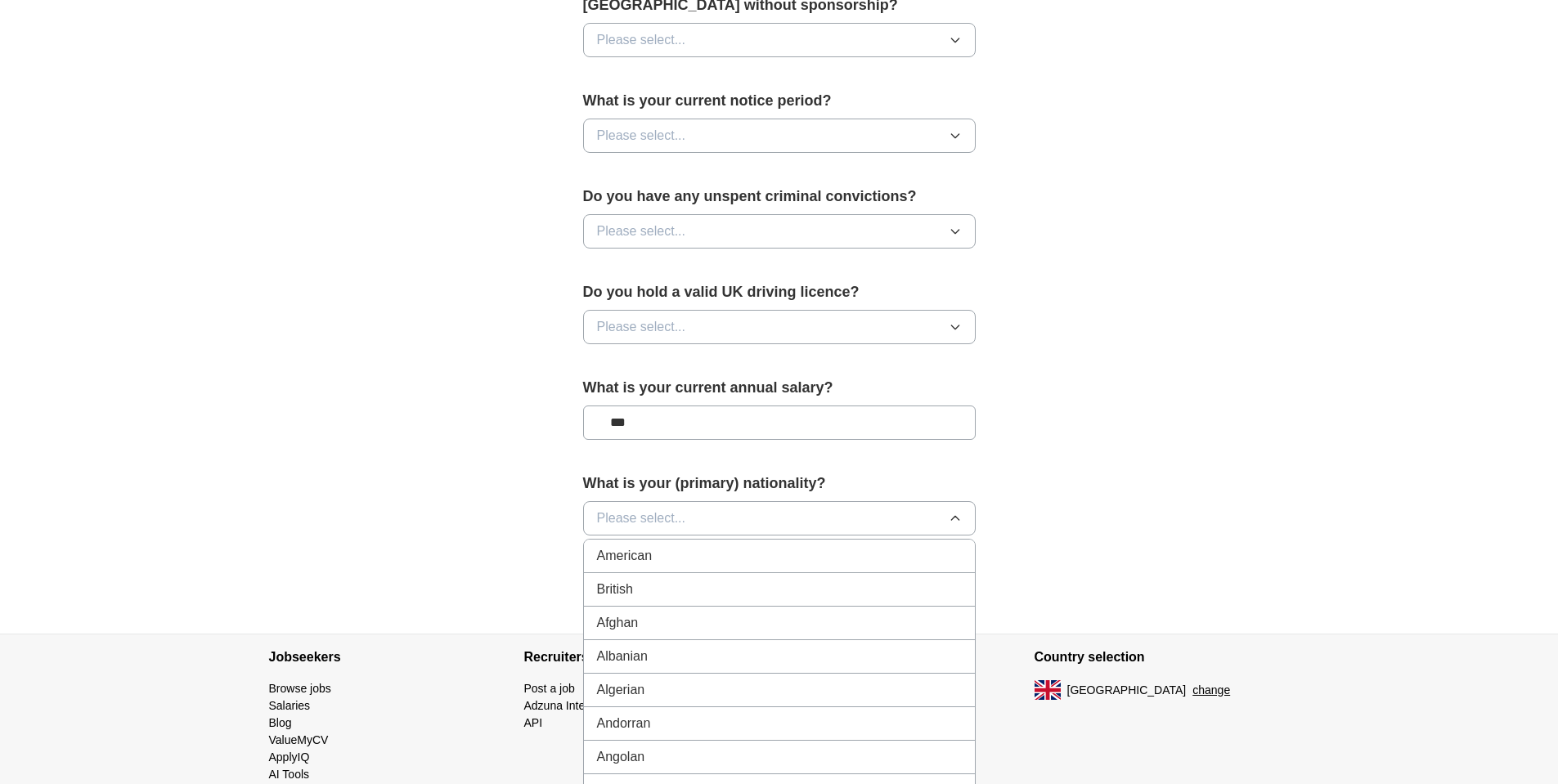
click at [891, 519] on button "Please select..." at bounding box center [779, 518] width 393 height 34
